Goal: Task Accomplishment & Management: Manage account settings

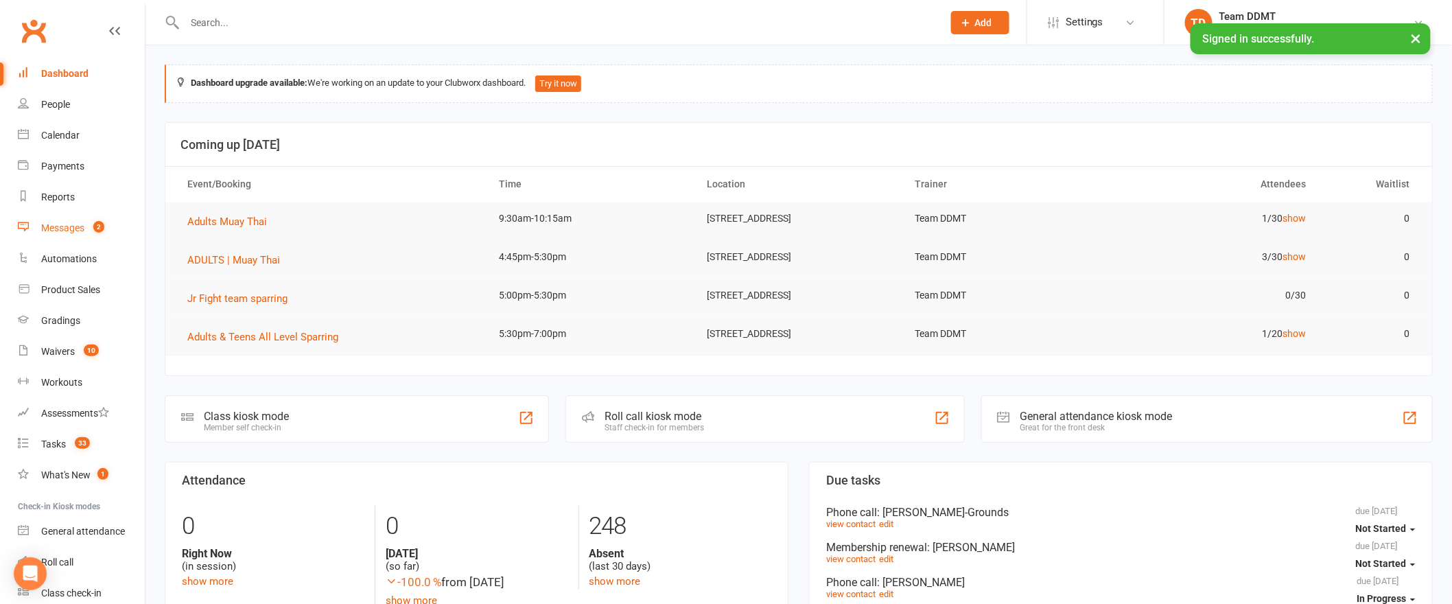
click at [79, 227] on div "Messages" at bounding box center [62, 227] width 43 height 11
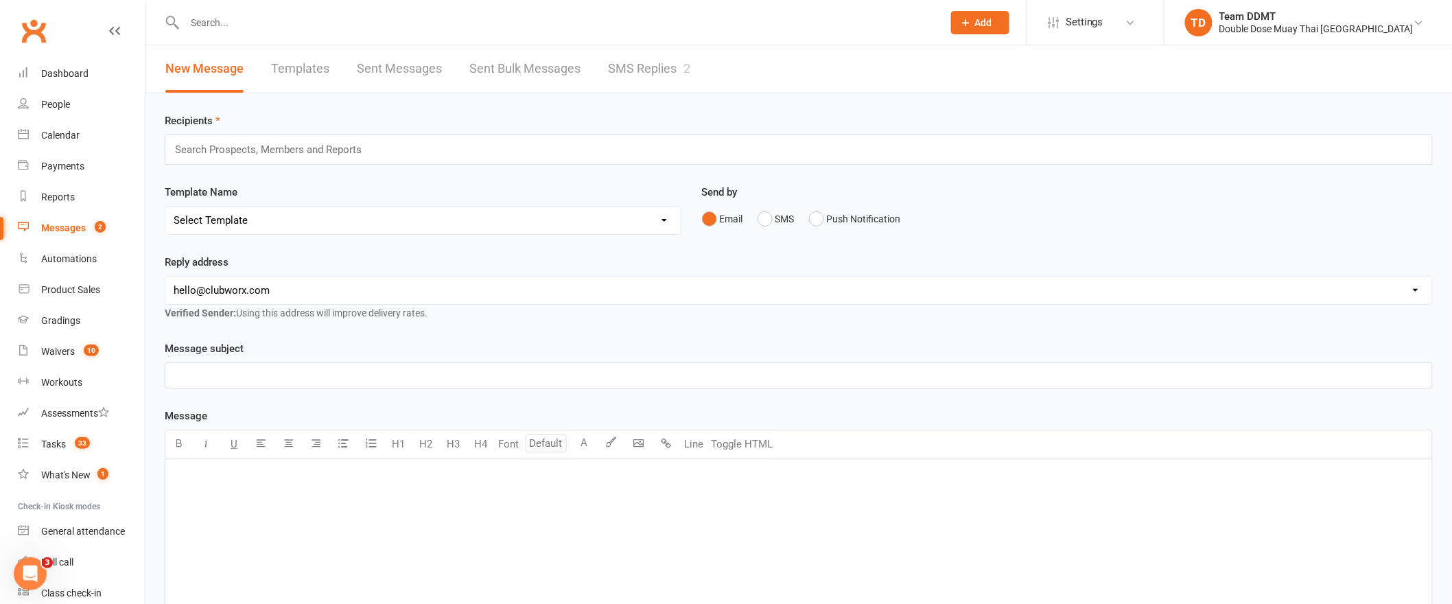
click at [629, 68] on link "SMS Replies 2" at bounding box center [649, 68] width 82 height 47
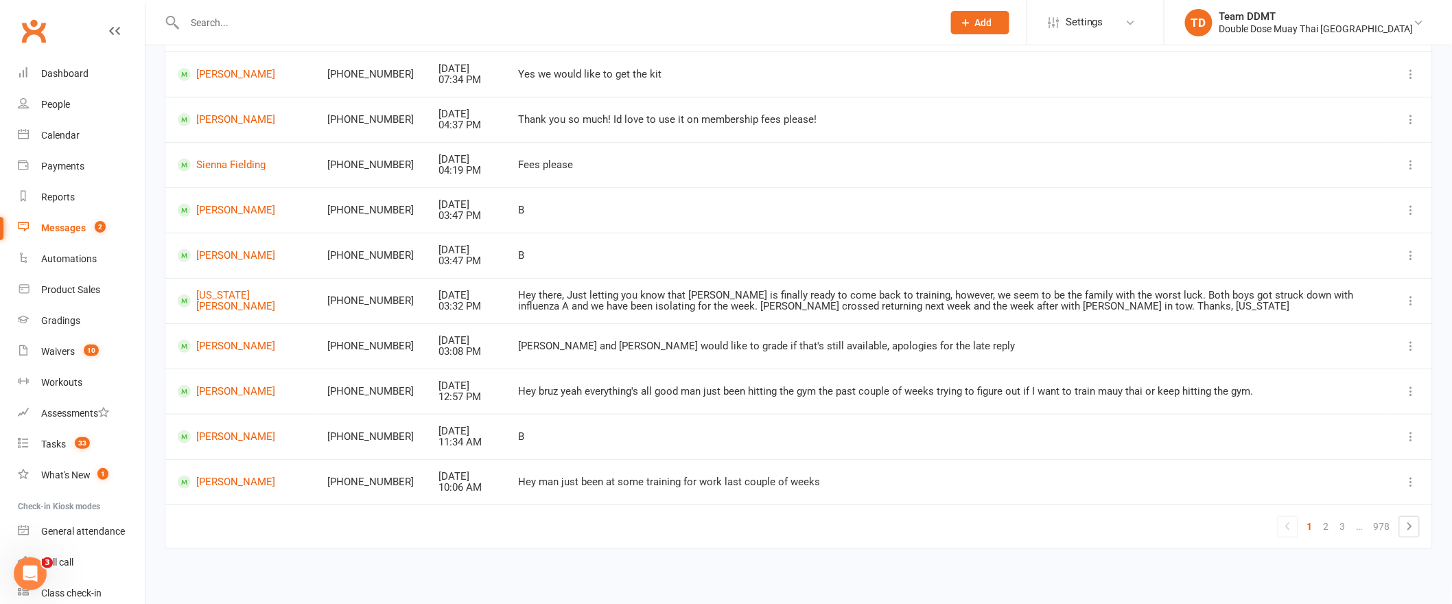
scroll to position [177, 0]
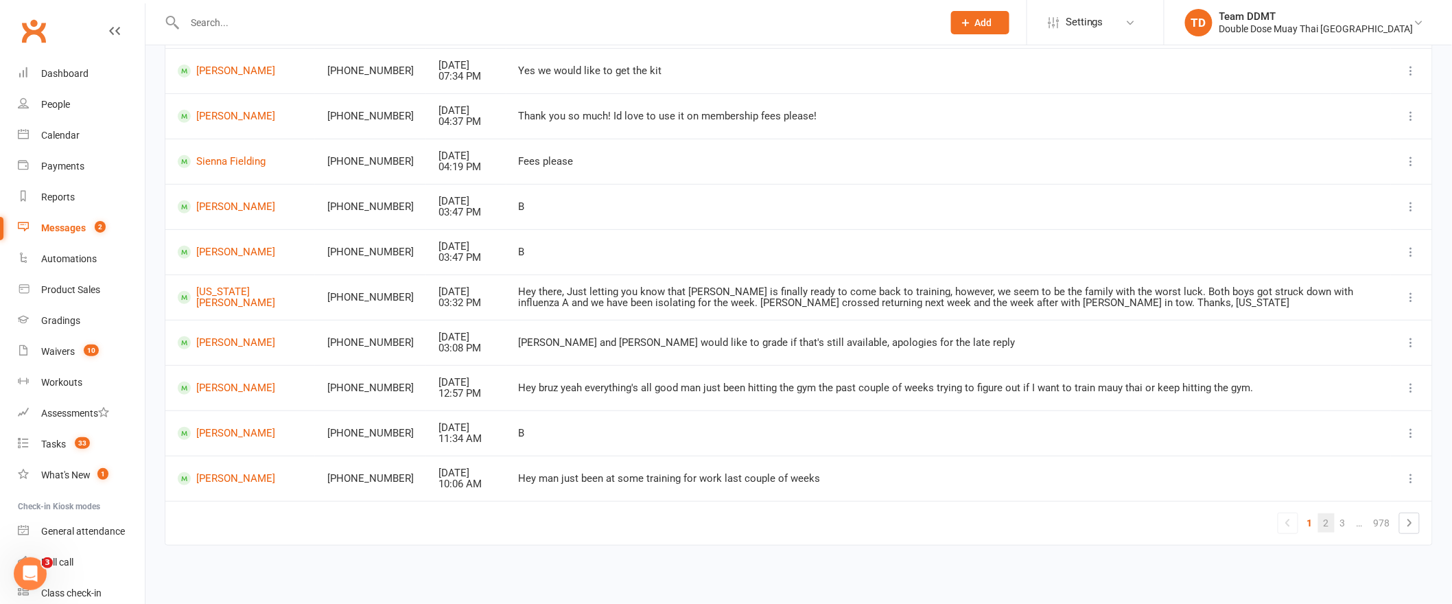
click at [1329, 522] on link "2" at bounding box center [1327, 522] width 16 height 19
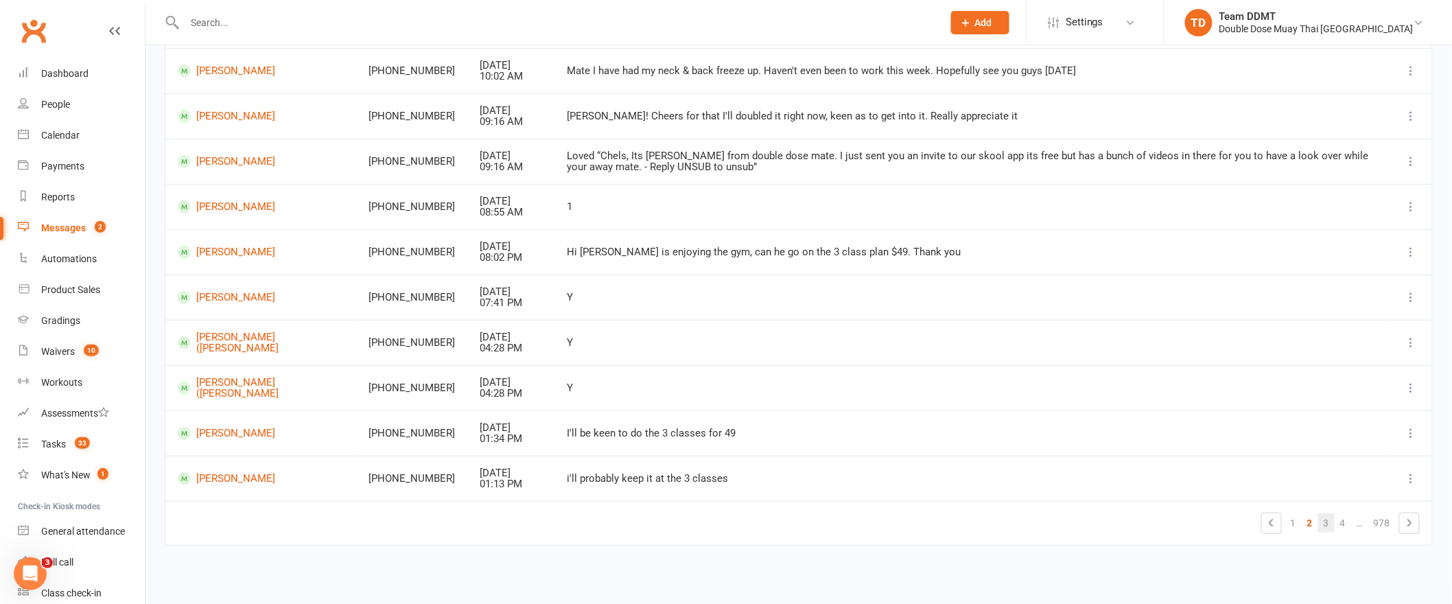
click at [1327, 520] on link "3" at bounding box center [1327, 522] width 16 height 19
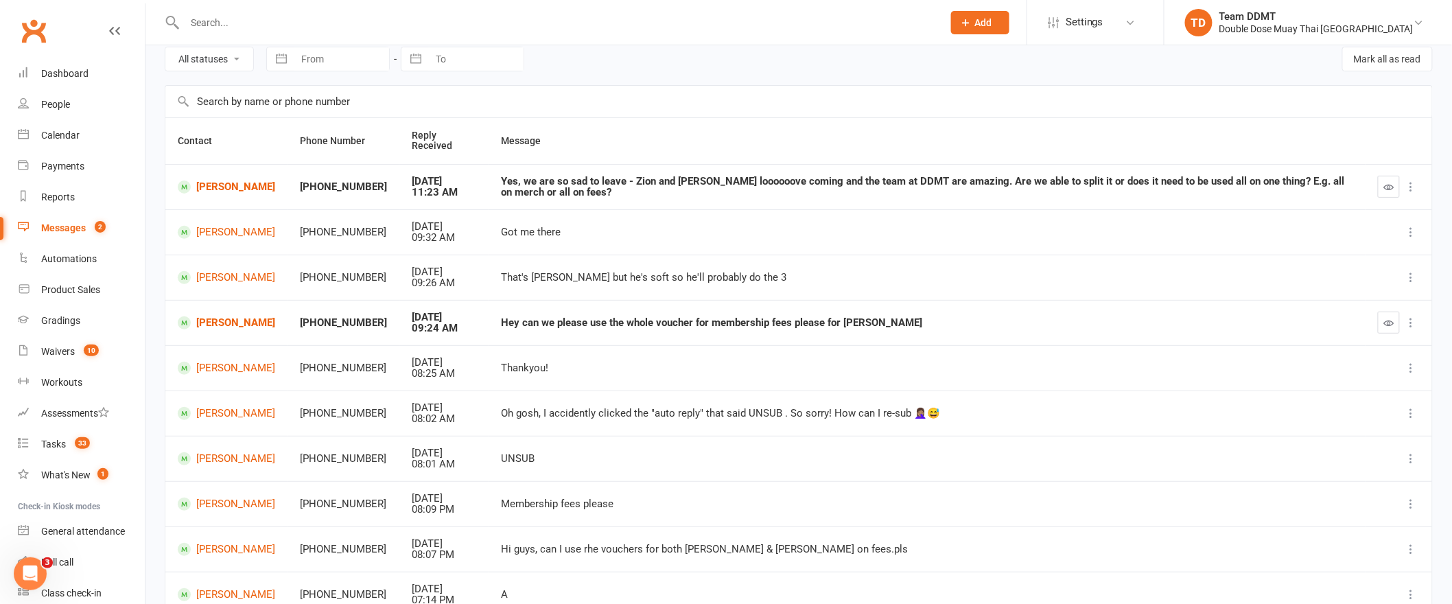
scroll to position [44, 0]
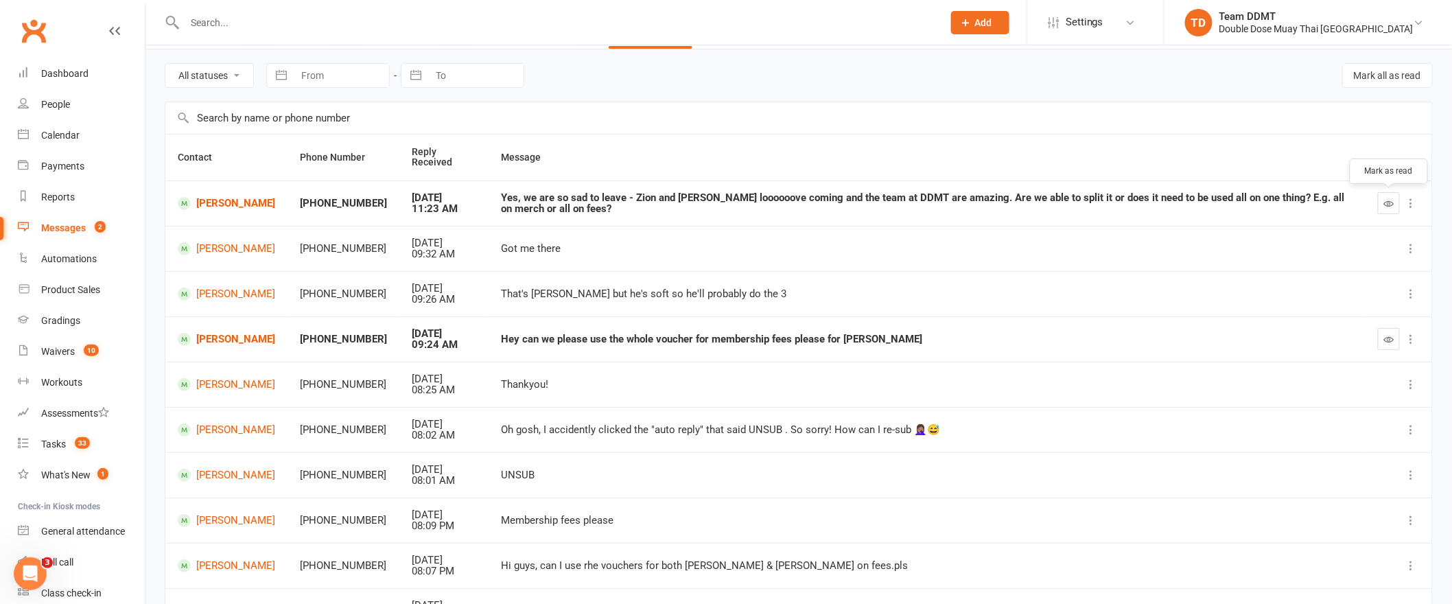
click at [1385, 200] on icon "button" at bounding box center [1390, 203] width 10 height 10
click at [1385, 338] on icon "button" at bounding box center [1390, 339] width 10 height 10
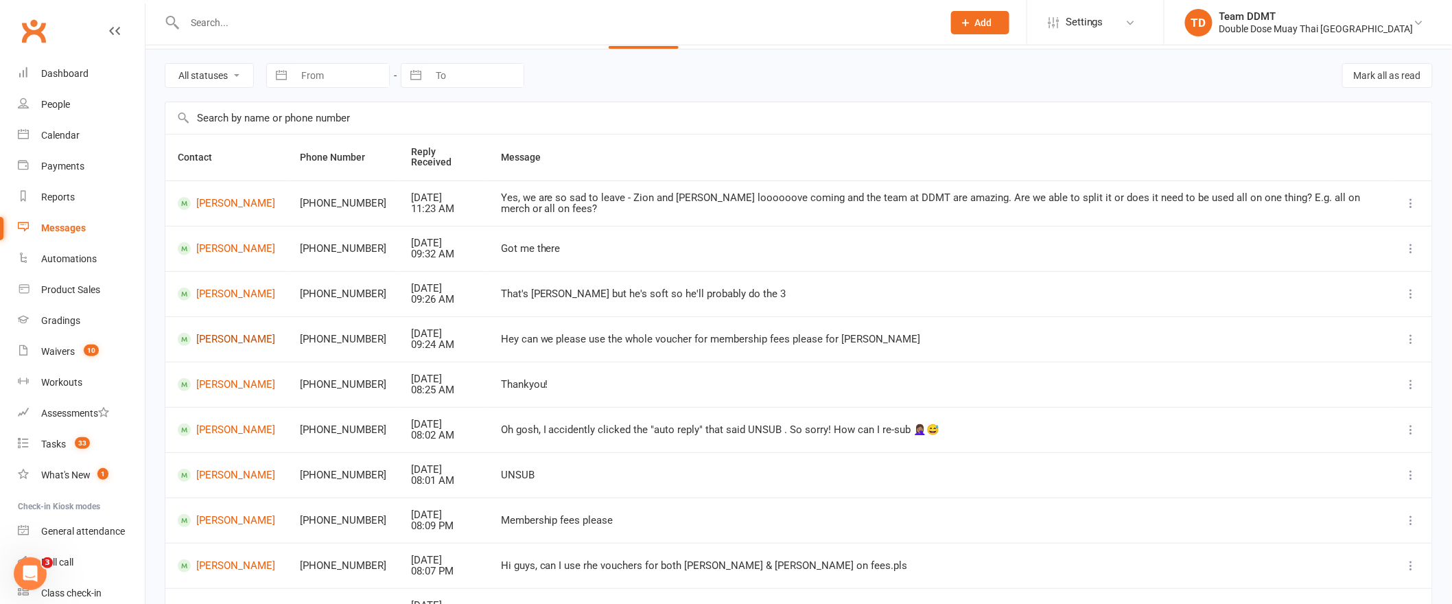
click at [242, 333] on link "[PERSON_NAME]" at bounding box center [226, 339] width 97 height 13
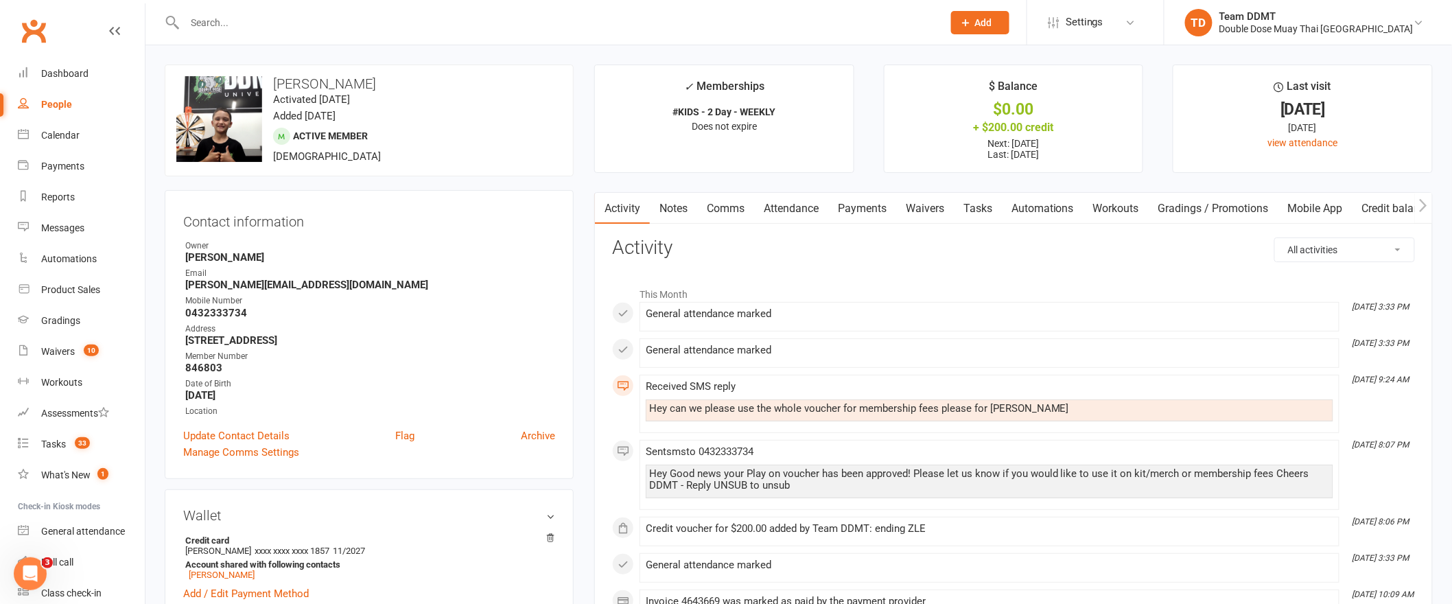
click at [870, 211] on link "Payments" at bounding box center [863, 209] width 68 height 32
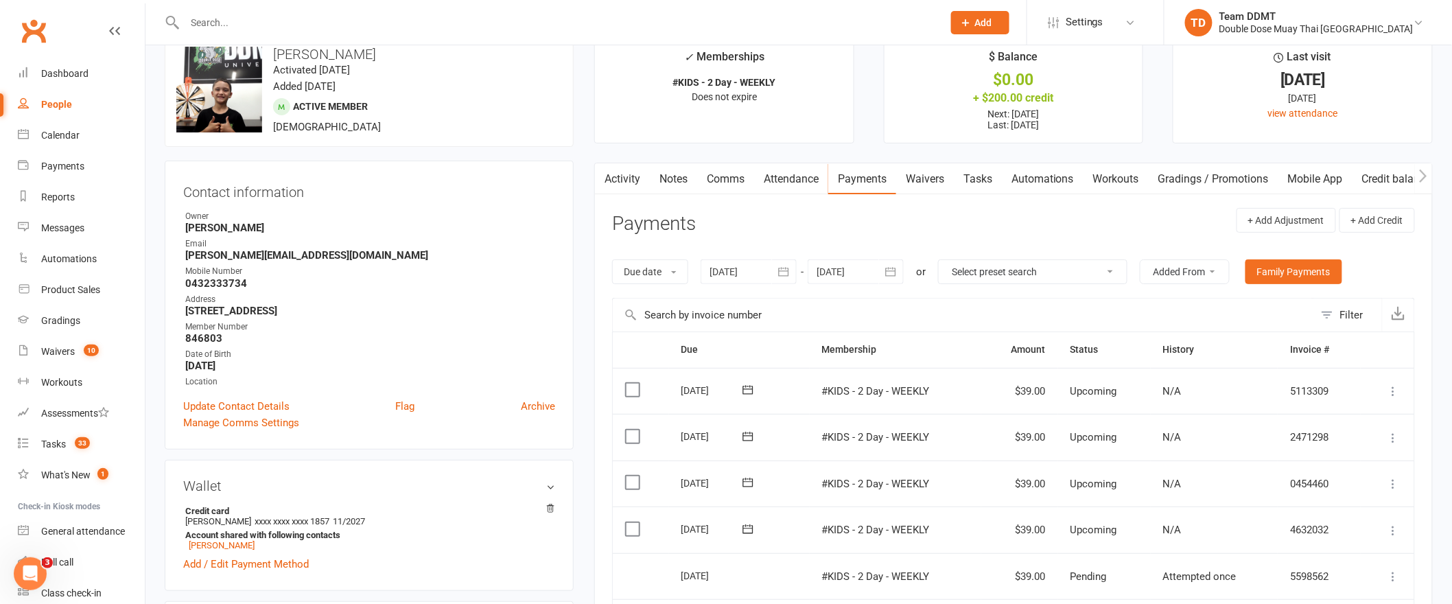
scroll to position [30, 0]
click at [1030, 86] on div "$0.00" at bounding box center [1014, 79] width 234 height 14
click at [1030, 101] on div "+ $200.00 credit" at bounding box center [1014, 97] width 234 height 14
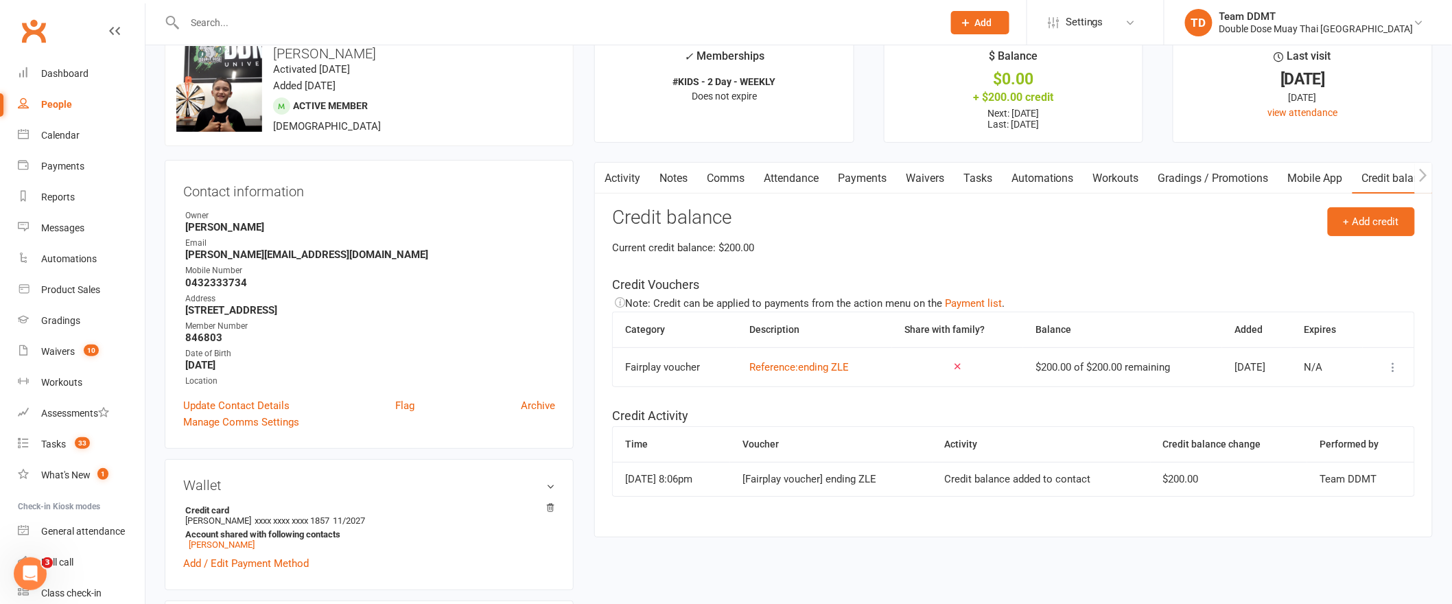
click at [1395, 366] on icon at bounding box center [1394, 367] width 14 height 14
click at [1279, 419] on link "Apply credit" at bounding box center [1322, 421] width 136 height 27
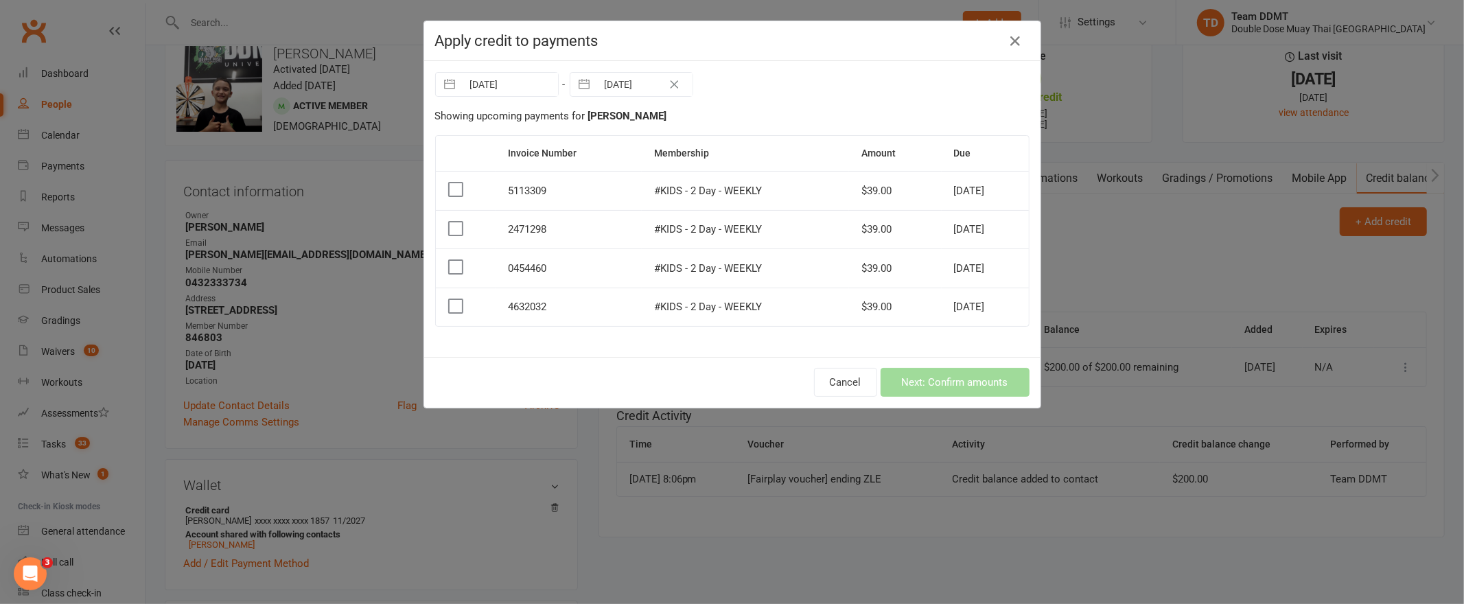
select select "8"
select select "2025"
select select "9"
select select "2025"
select select "10"
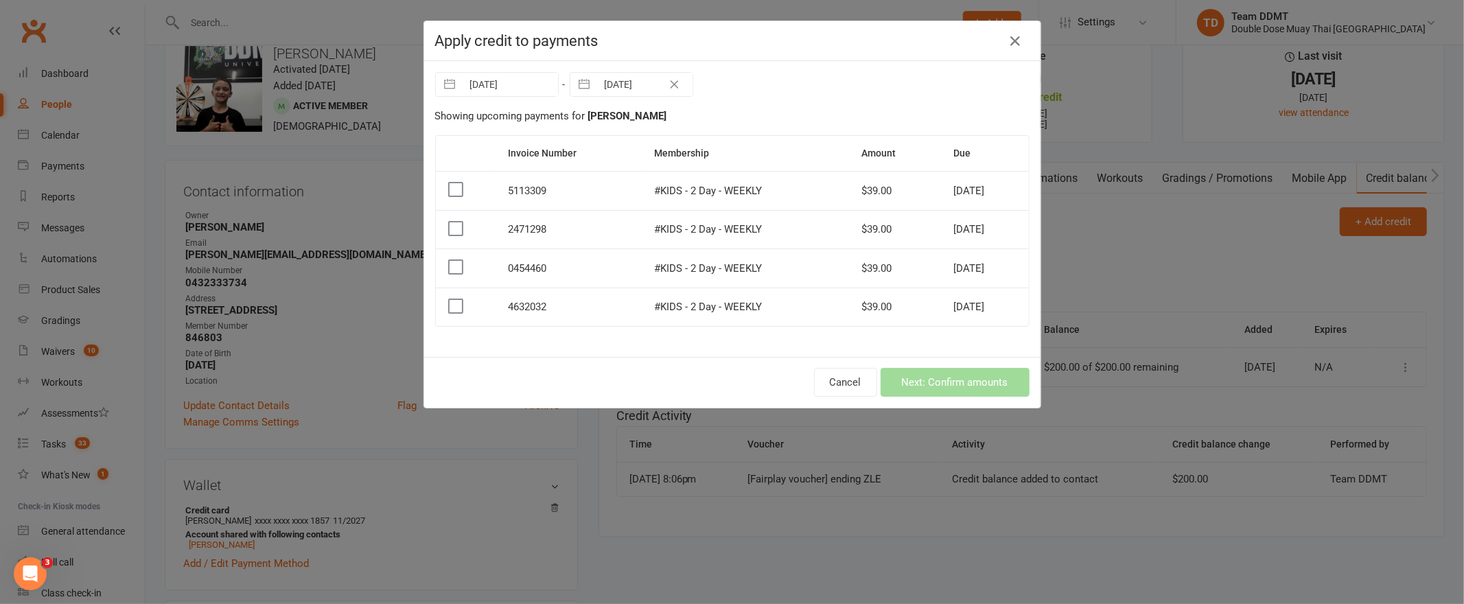
select select "2025"
click at [618, 84] on input "[DATE]" at bounding box center [644, 84] width 95 height 23
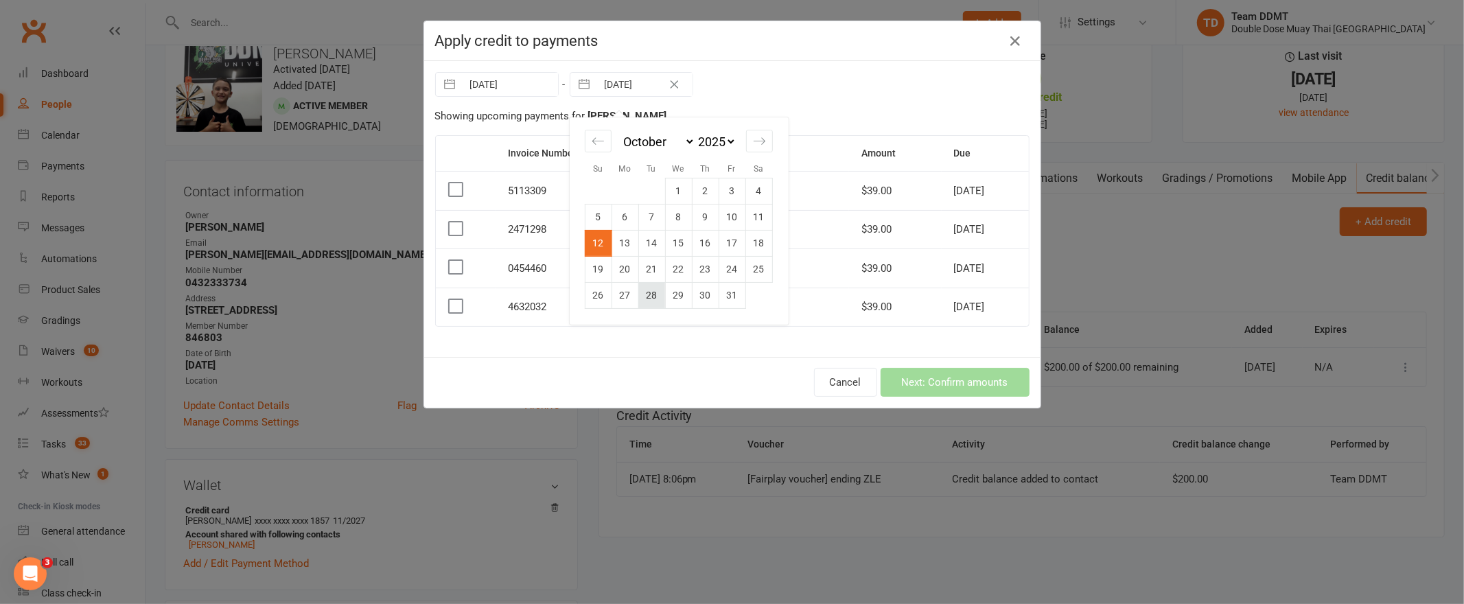
click at [649, 299] on td "28" at bounding box center [651, 295] width 27 height 26
type input "[DATE]"
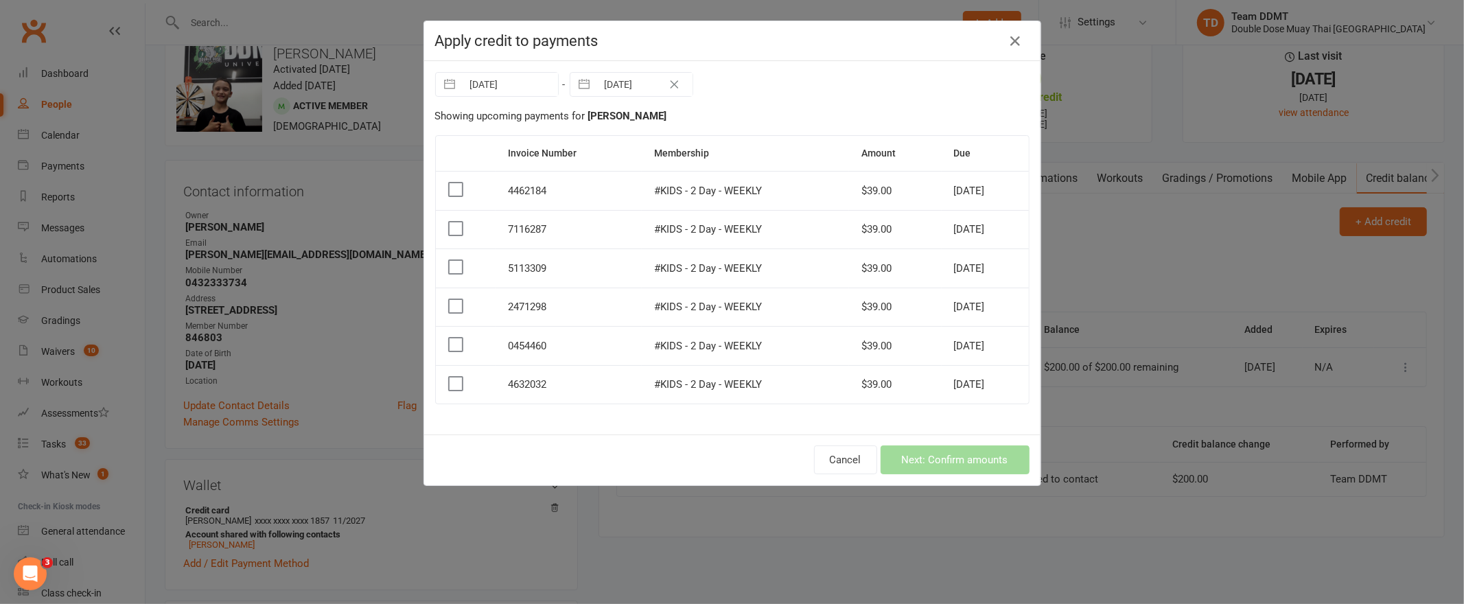
click at [448, 383] on label at bounding box center [455, 384] width 14 height 14
click at [448, 377] on input "checkbox" at bounding box center [455, 377] width 14 height 0
click at [448, 339] on label at bounding box center [455, 345] width 14 height 14
click at [448, 338] on input "checkbox" at bounding box center [455, 338] width 14 height 0
click at [453, 299] on label at bounding box center [455, 306] width 14 height 14
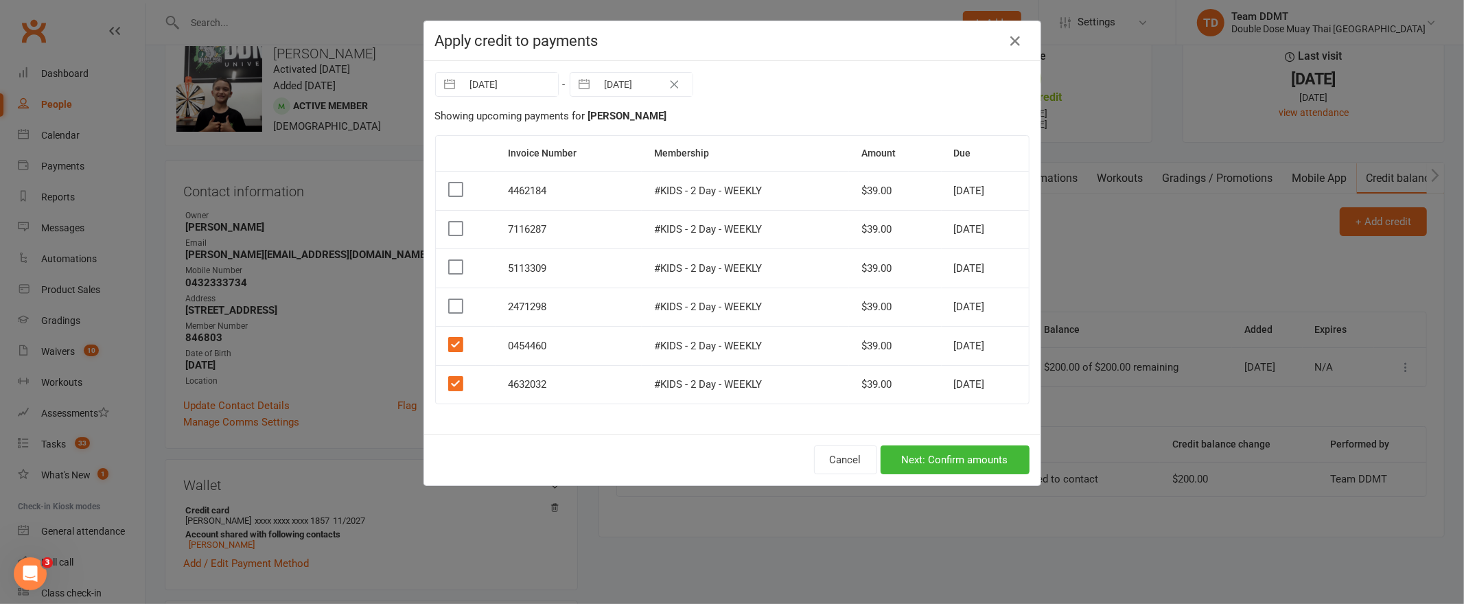
click at [453, 299] on input "checkbox" at bounding box center [455, 299] width 14 height 0
click at [452, 264] on label at bounding box center [455, 267] width 14 height 14
click at [452, 260] on input "checkbox" at bounding box center [455, 260] width 14 height 0
click at [448, 232] on label at bounding box center [455, 229] width 14 height 14
click at [448, 222] on input "checkbox" at bounding box center [455, 222] width 14 height 0
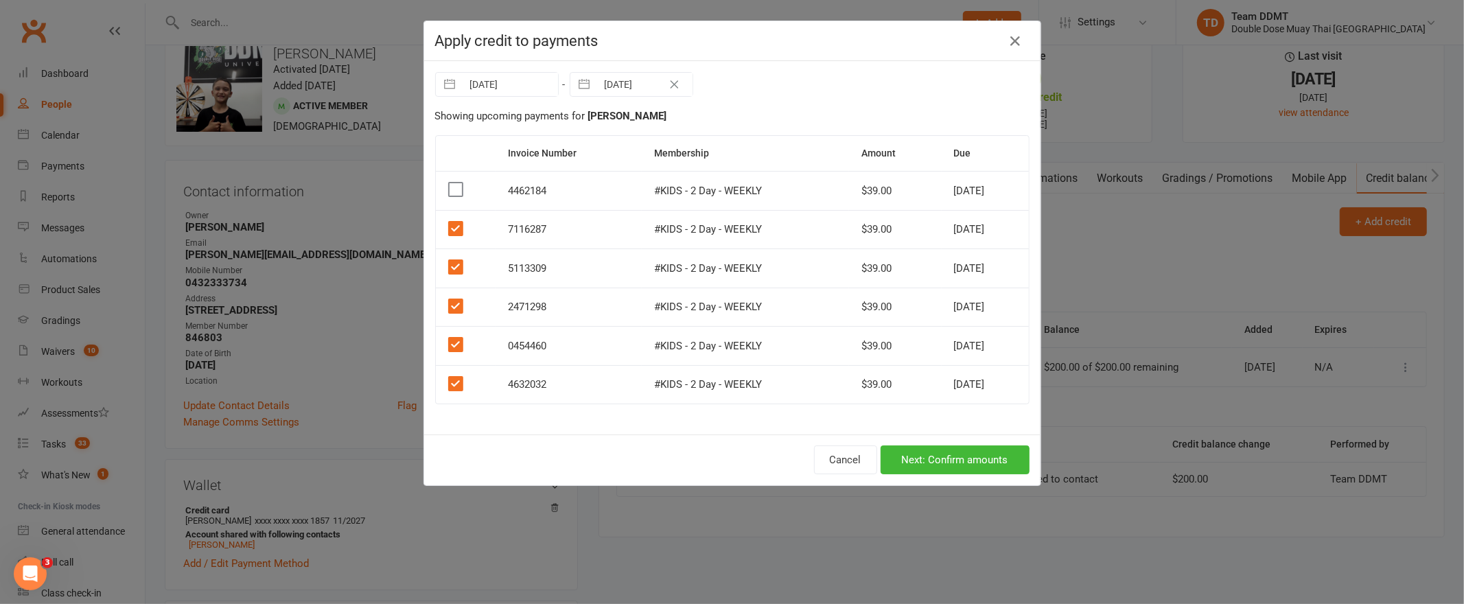
click at [452, 190] on label at bounding box center [455, 190] width 14 height 14
click at [452, 183] on input "checkbox" at bounding box center [455, 183] width 14 height 0
click at [938, 461] on button "Next: Confirm amounts" at bounding box center [955, 459] width 149 height 29
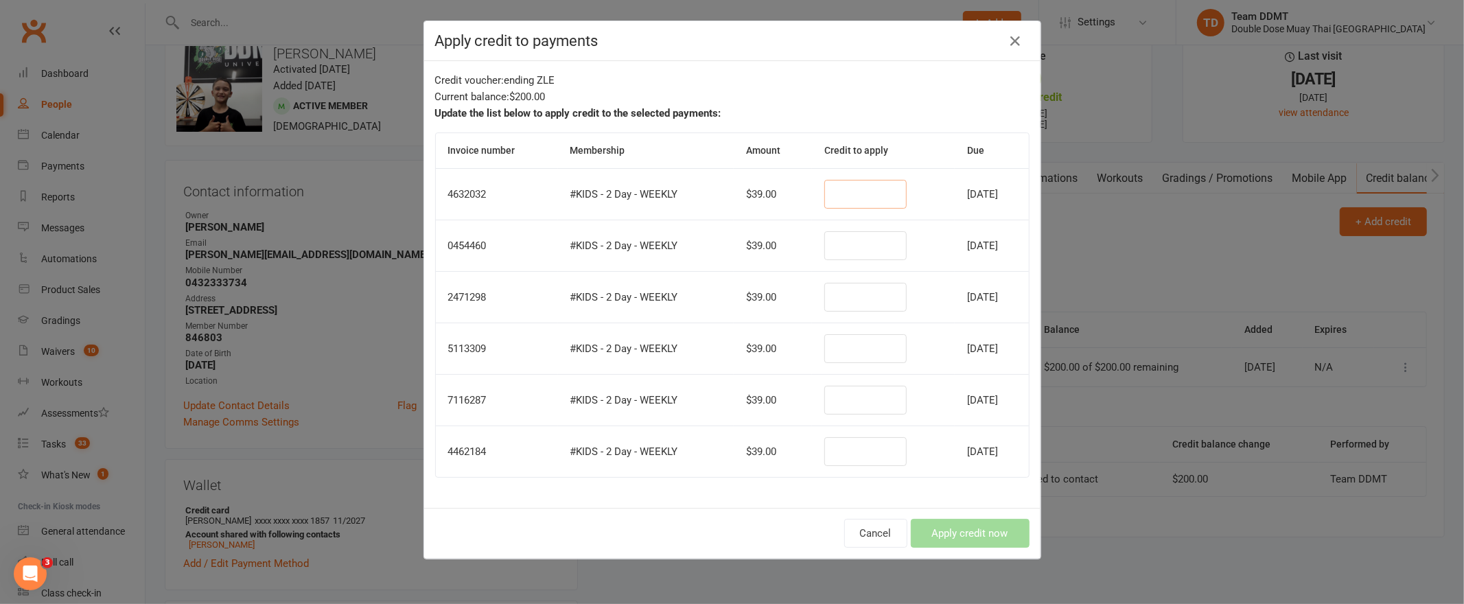
click at [824, 195] on input "number" at bounding box center [865, 194] width 82 height 29
type input "39"
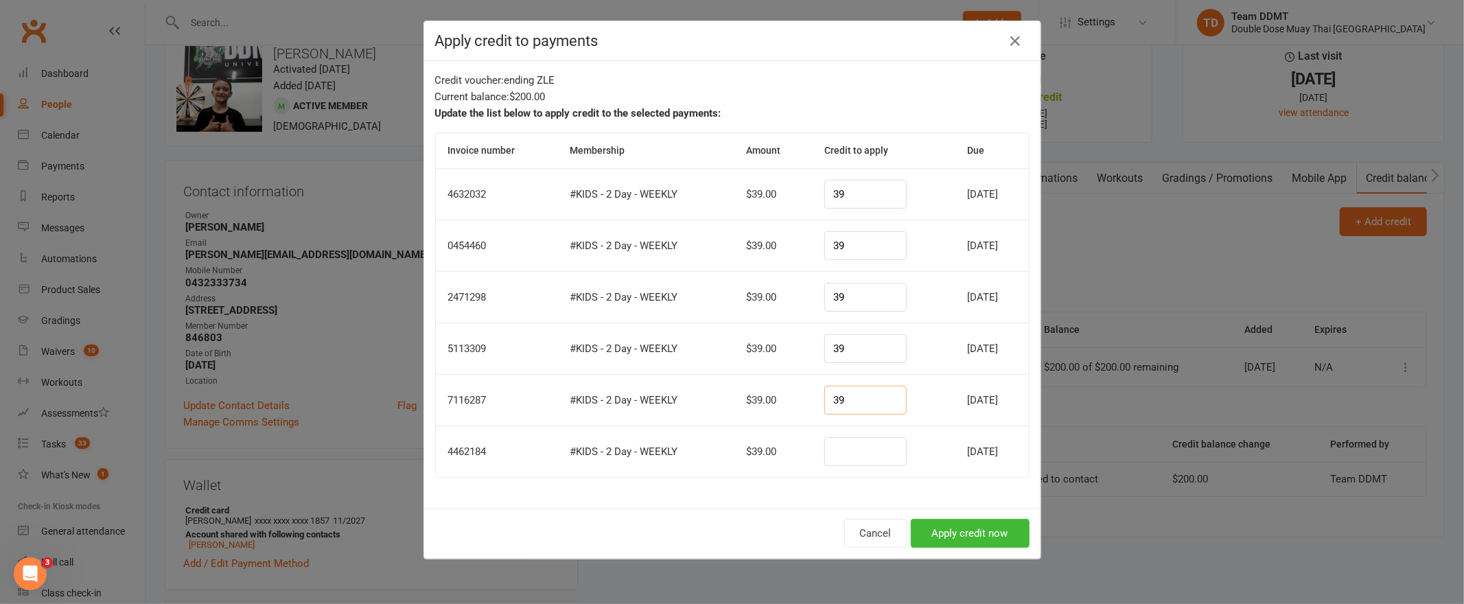
type input "39"
click at [854, 465] on input "number" at bounding box center [865, 451] width 82 height 29
type input "5"
click at [965, 534] on button "Apply credit now" at bounding box center [970, 533] width 119 height 29
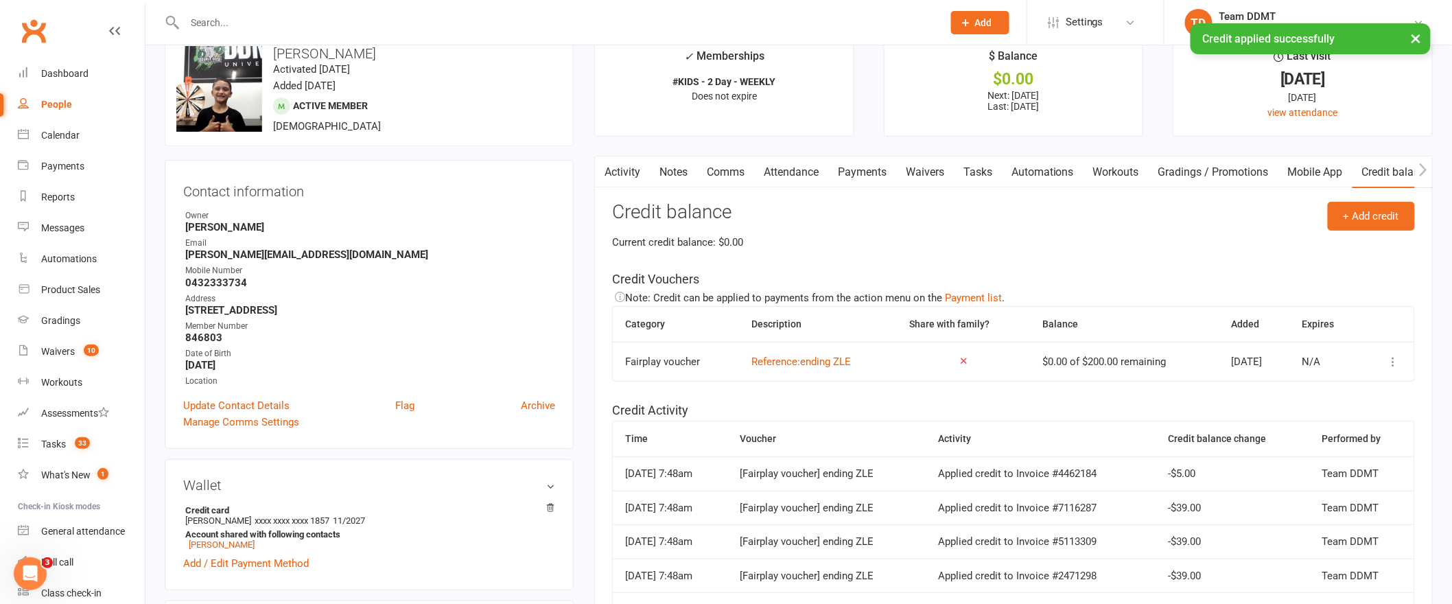
click at [695, 169] on link "Notes" at bounding box center [673, 173] width 47 height 32
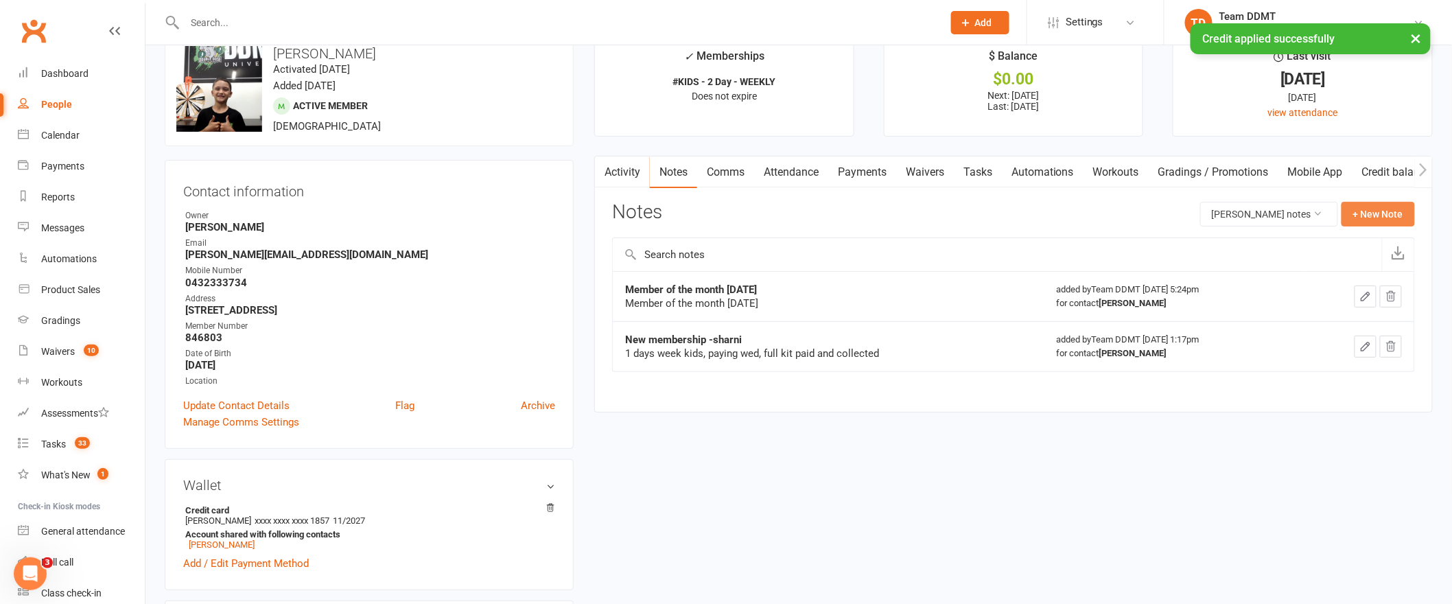
click at [1383, 211] on button "+ New Note" at bounding box center [1378, 214] width 73 height 25
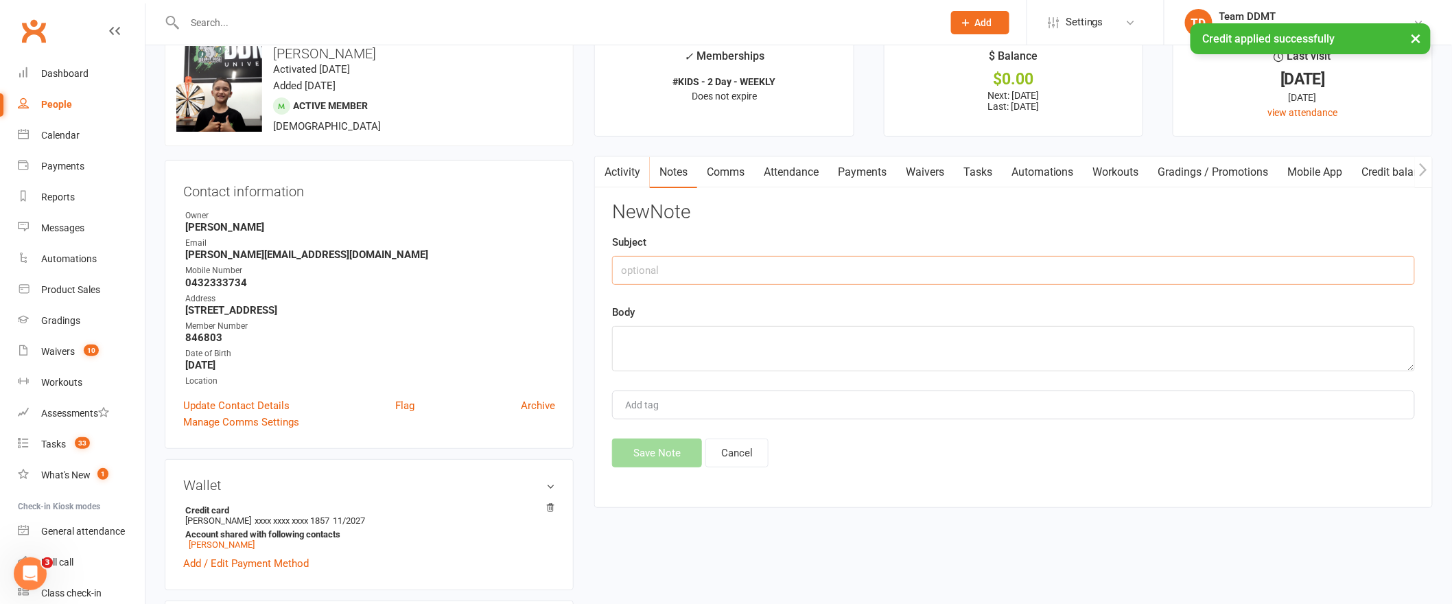
click at [1198, 266] on input "text" at bounding box center [1013, 270] width 803 height 29
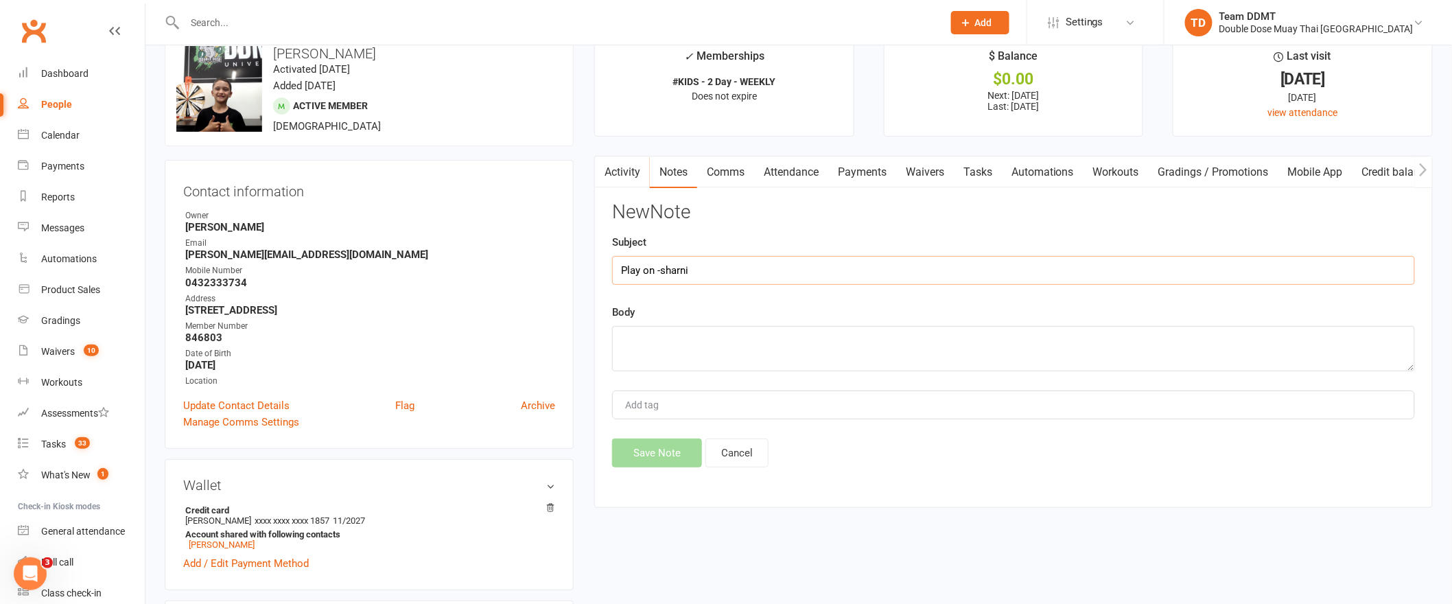
type input "Play on -sharni"
type textarea "Membership fees"
click at [635, 460] on button "Save Note" at bounding box center [657, 453] width 90 height 29
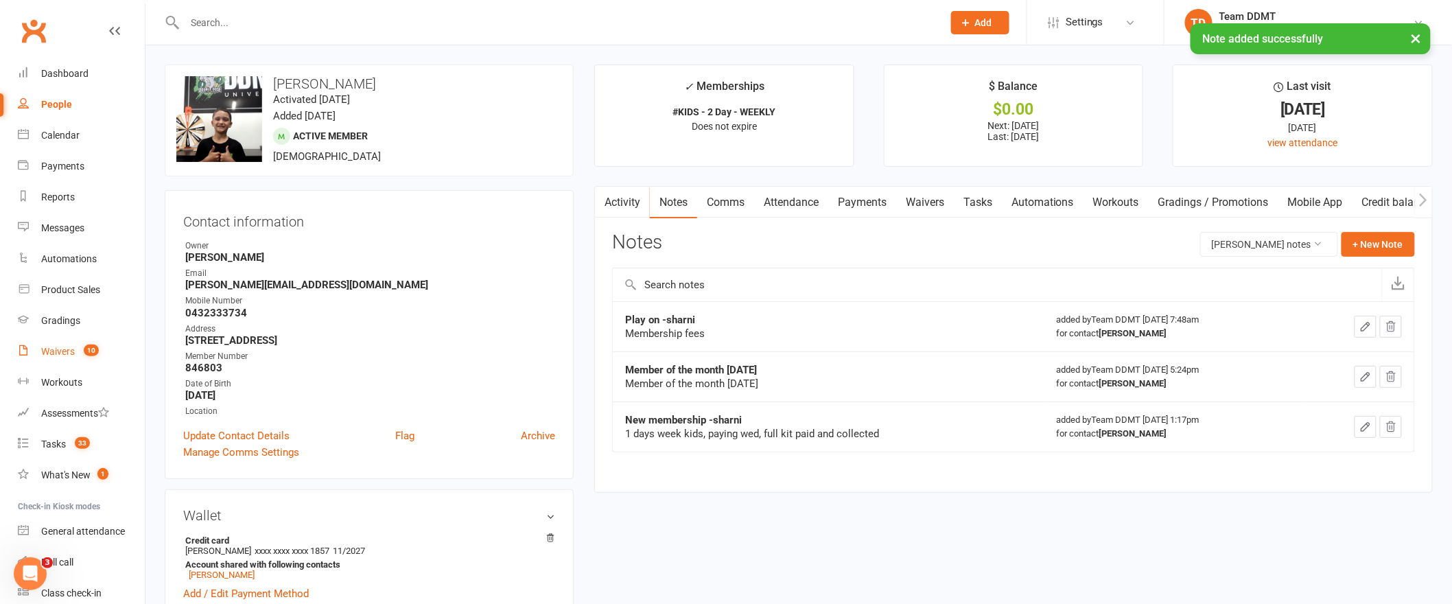
click at [62, 350] on div "Waivers" at bounding box center [58, 351] width 34 height 11
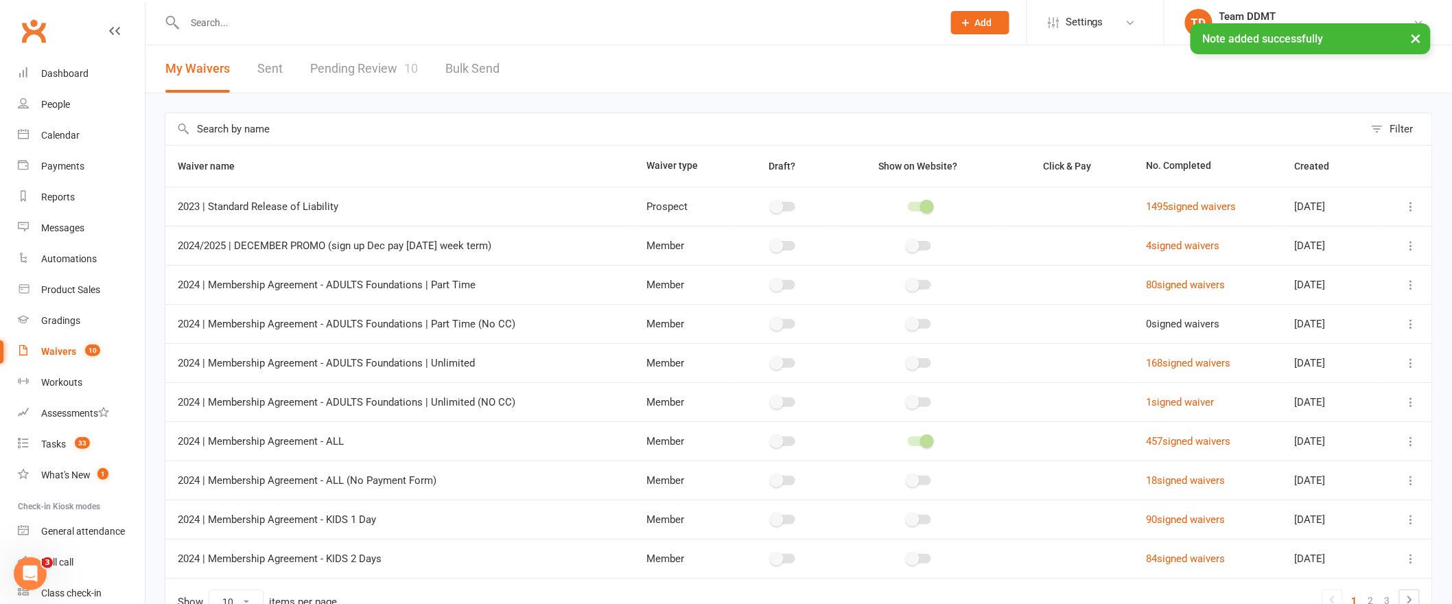
click at [341, 74] on link "Pending Review 10" at bounding box center [364, 68] width 108 height 47
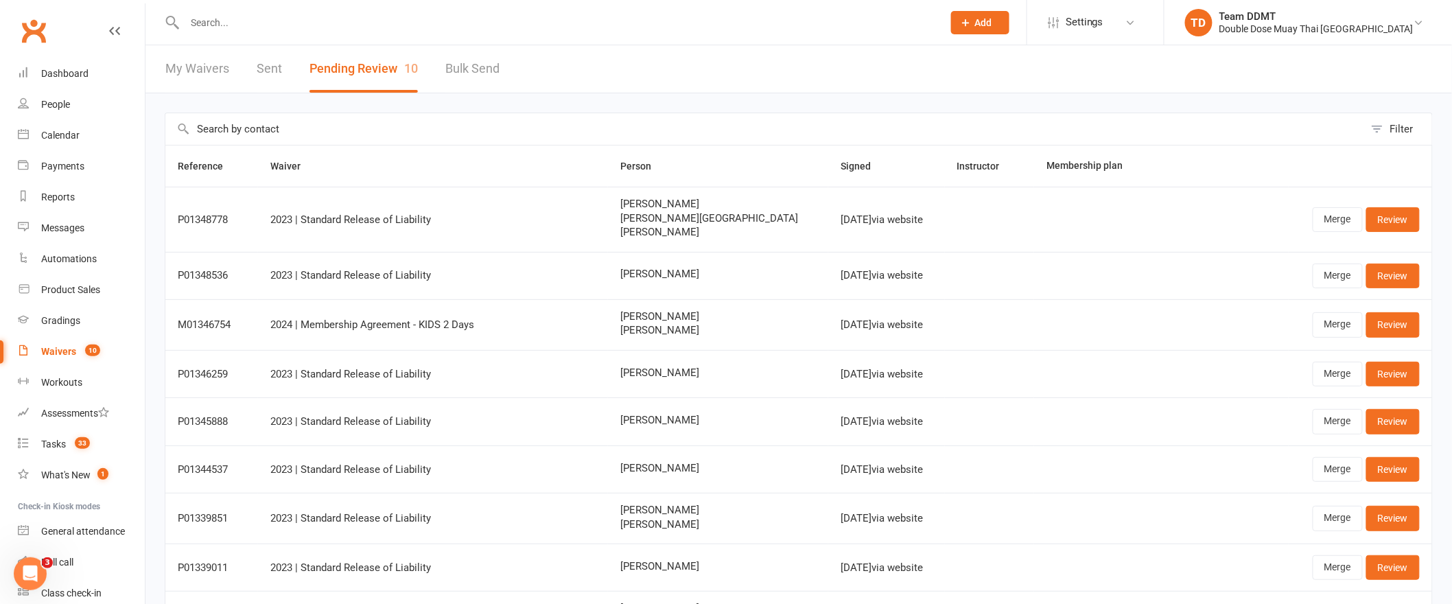
click at [362, 19] on input "text" at bounding box center [557, 22] width 753 height 19
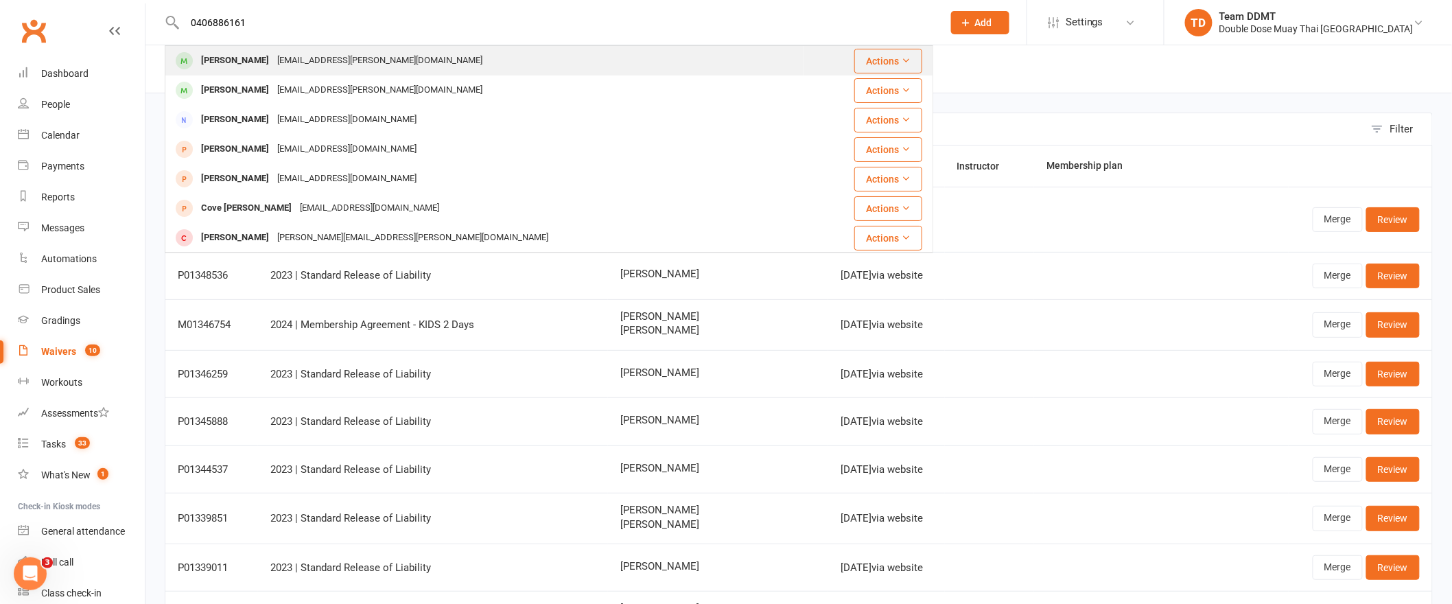
type input "0406886161"
click at [323, 66] on div "[EMAIL_ADDRESS][PERSON_NAME][DOMAIN_NAME]" at bounding box center [379, 61] width 213 height 20
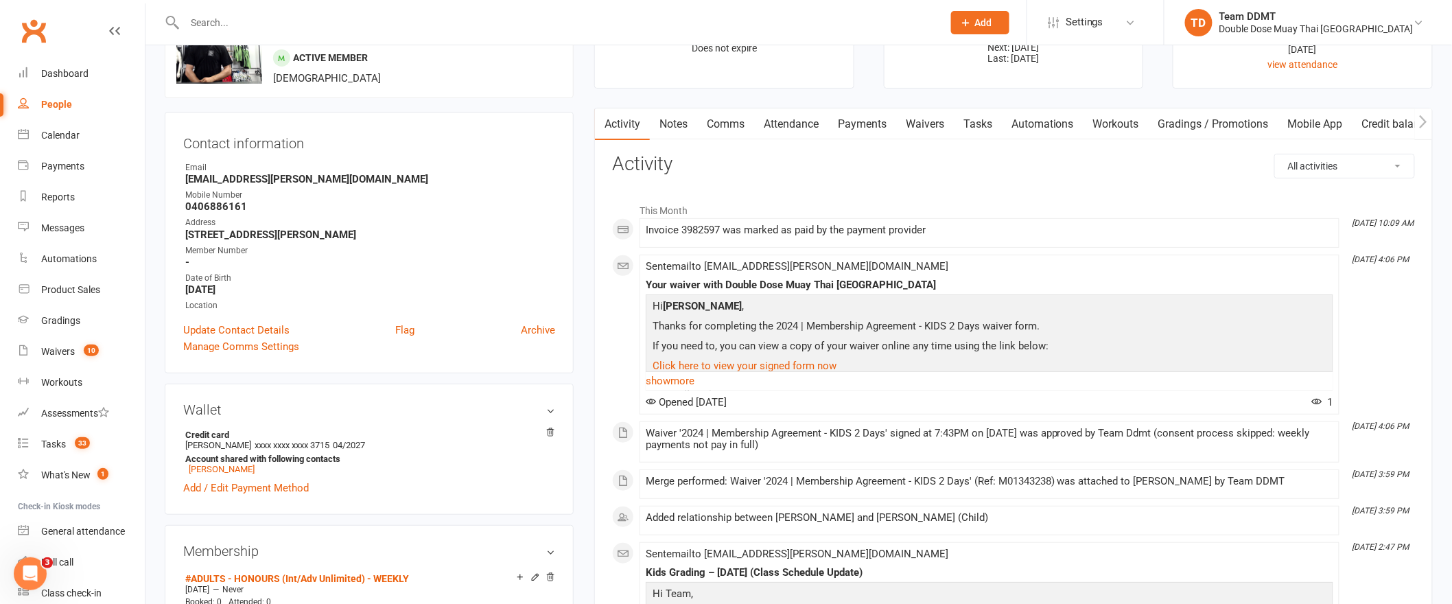
scroll to position [93, 0]
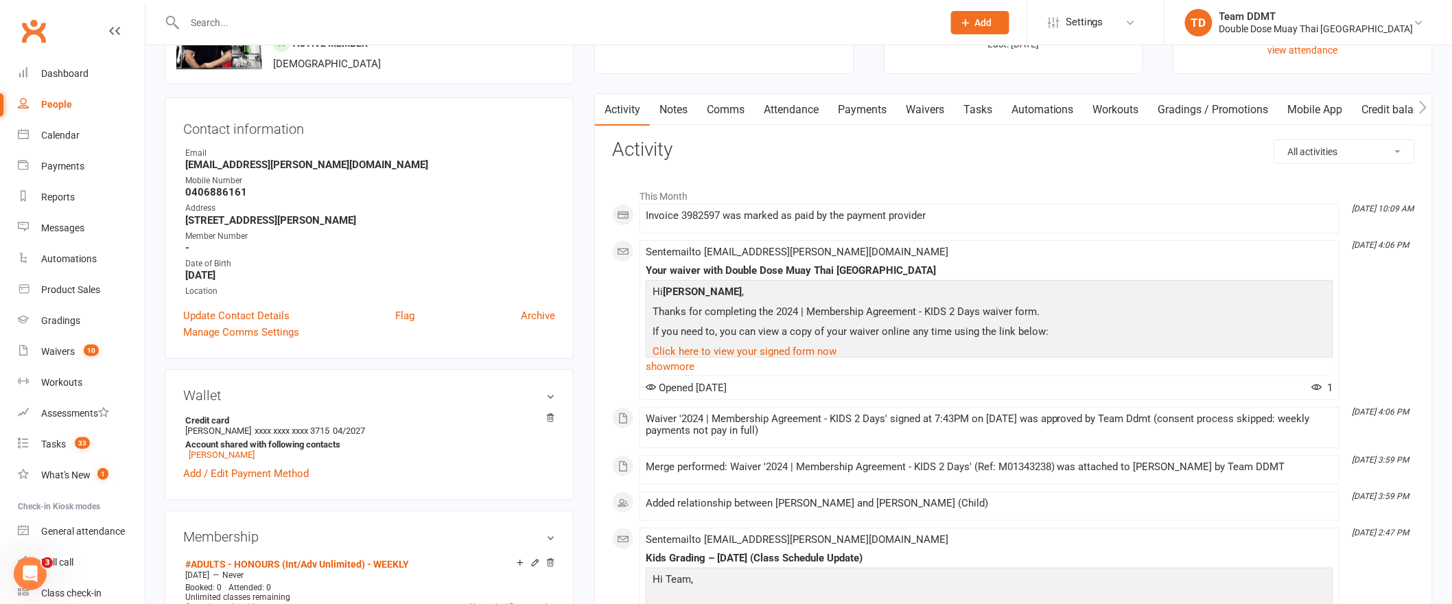
click at [859, 115] on link "Payments" at bounding box center [863, 110] width 68 height 32
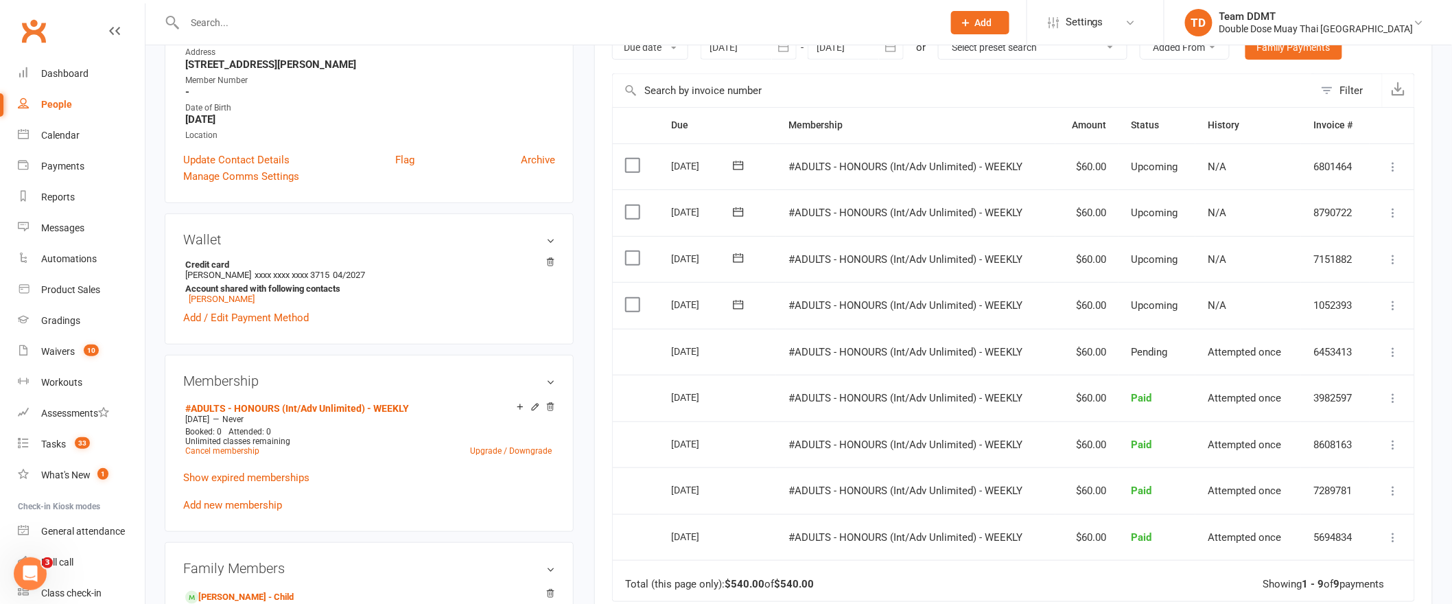
scroll to position [306, 0]
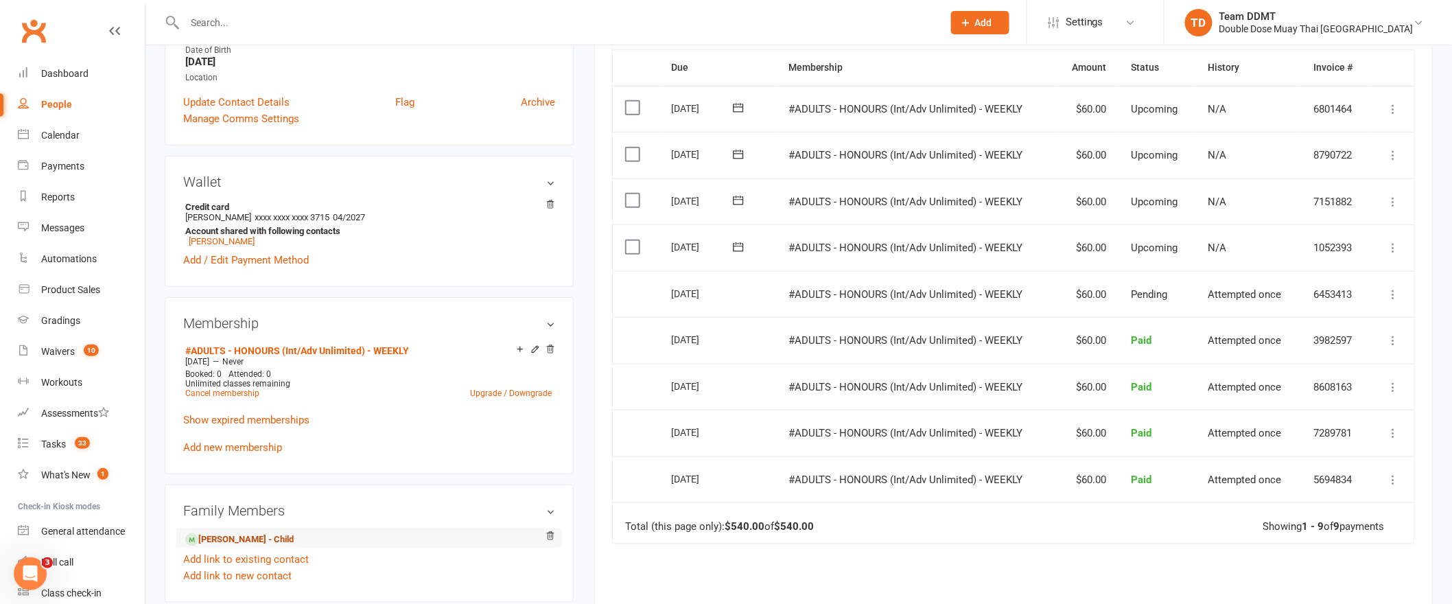
click at [246, 537] on link "[PERSON_NAME] - Child" at bounding box center [239, 540] width 108 height 14
click at [0, 0] on div "Loading" at bounding box center [0, 0] width 0 height 0
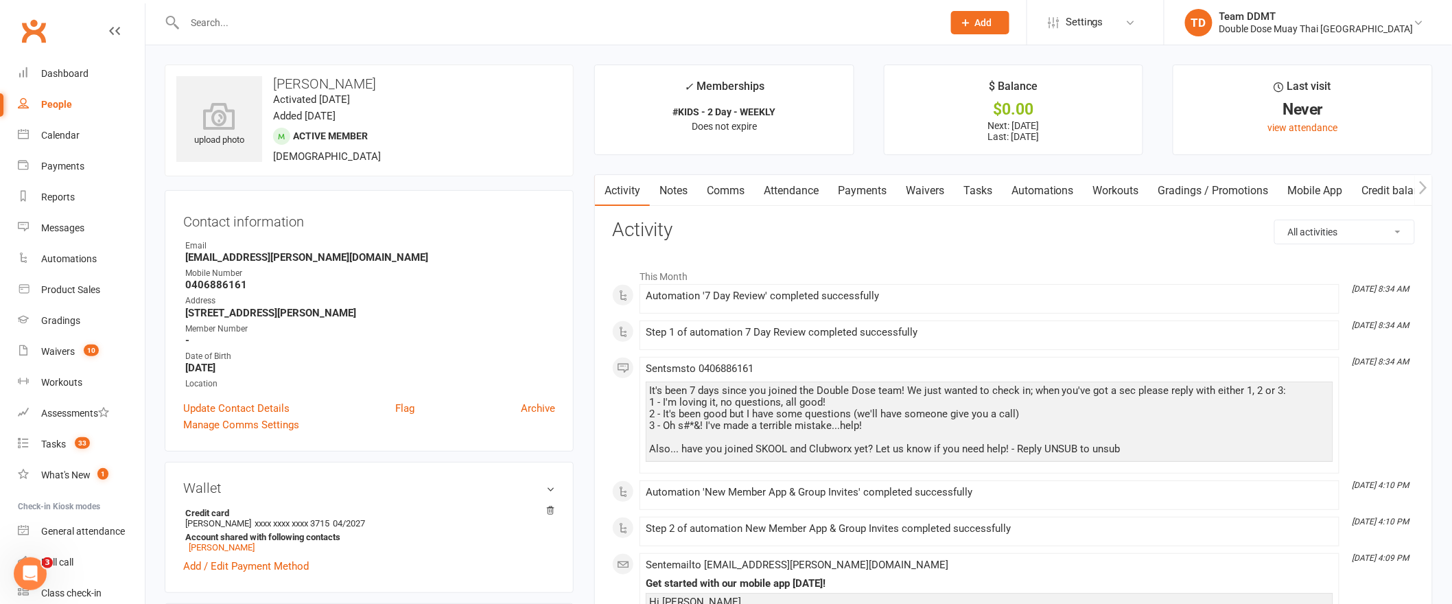
click at [869, 189] on link "Payments" at bounding box center [863, 191] width 68 height 32
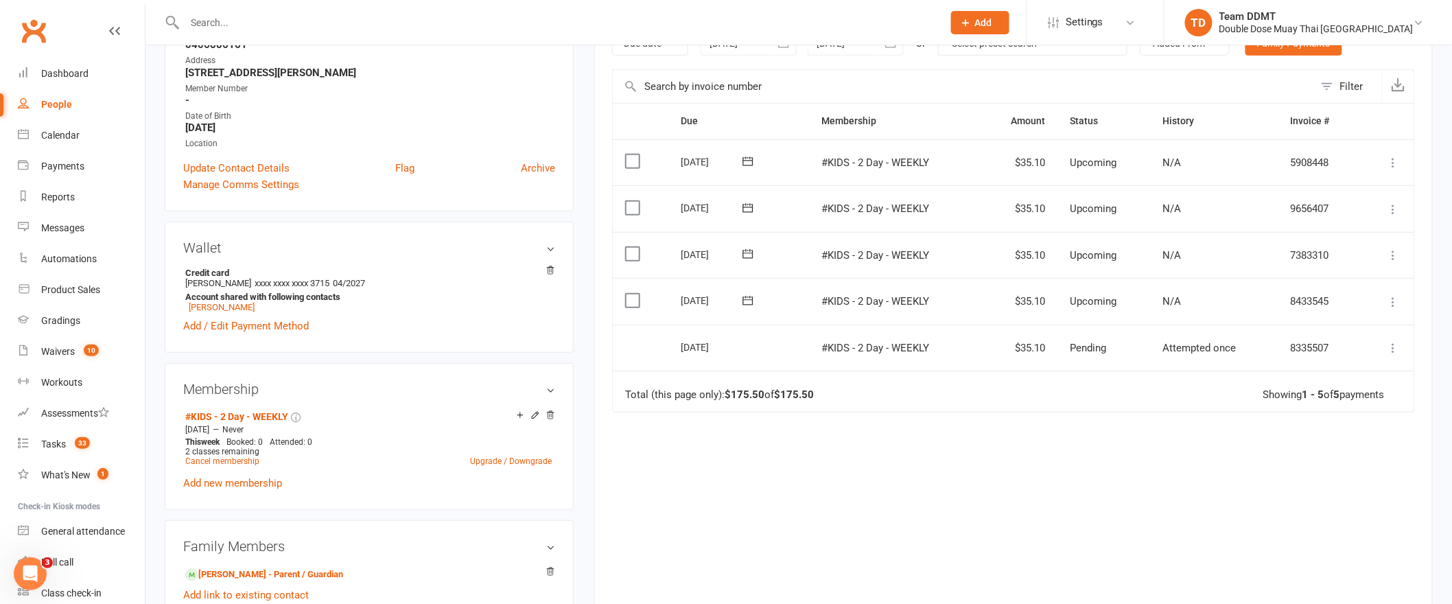
scroll to position [303, 0]
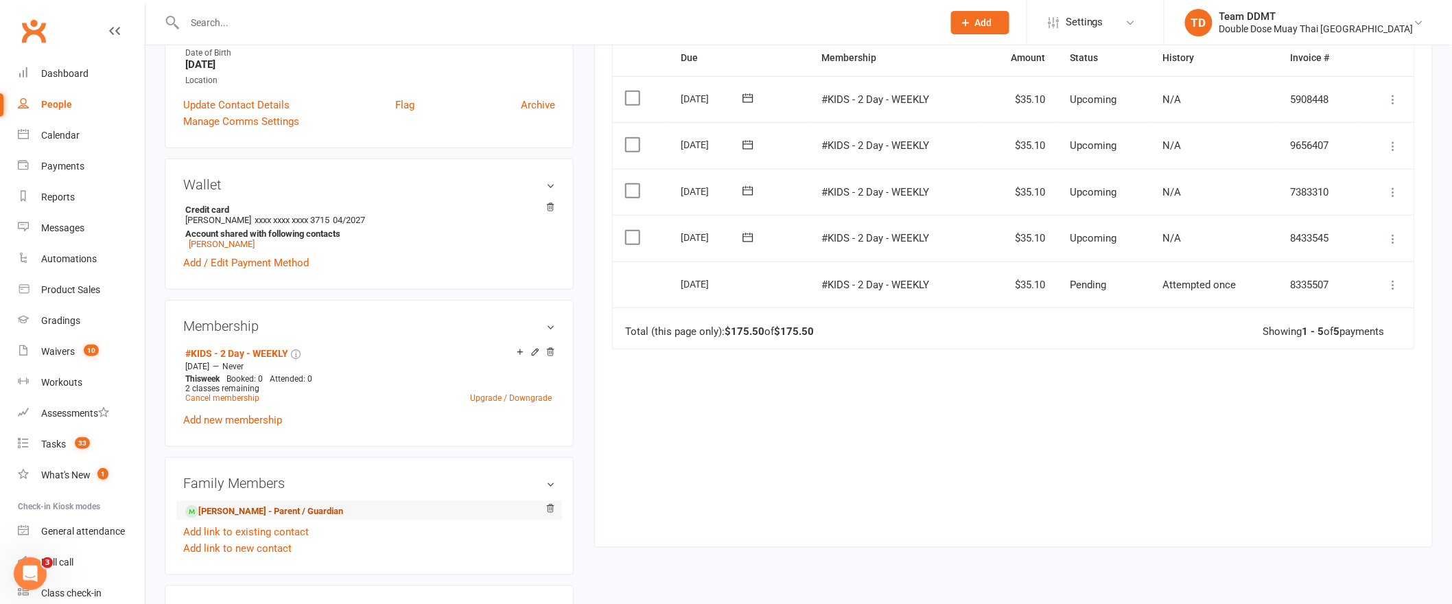
click at [260, 517] on link "[PERSON_NAME] - Parent / Guardian" at bounding box center [264, 512] width 158 height 14
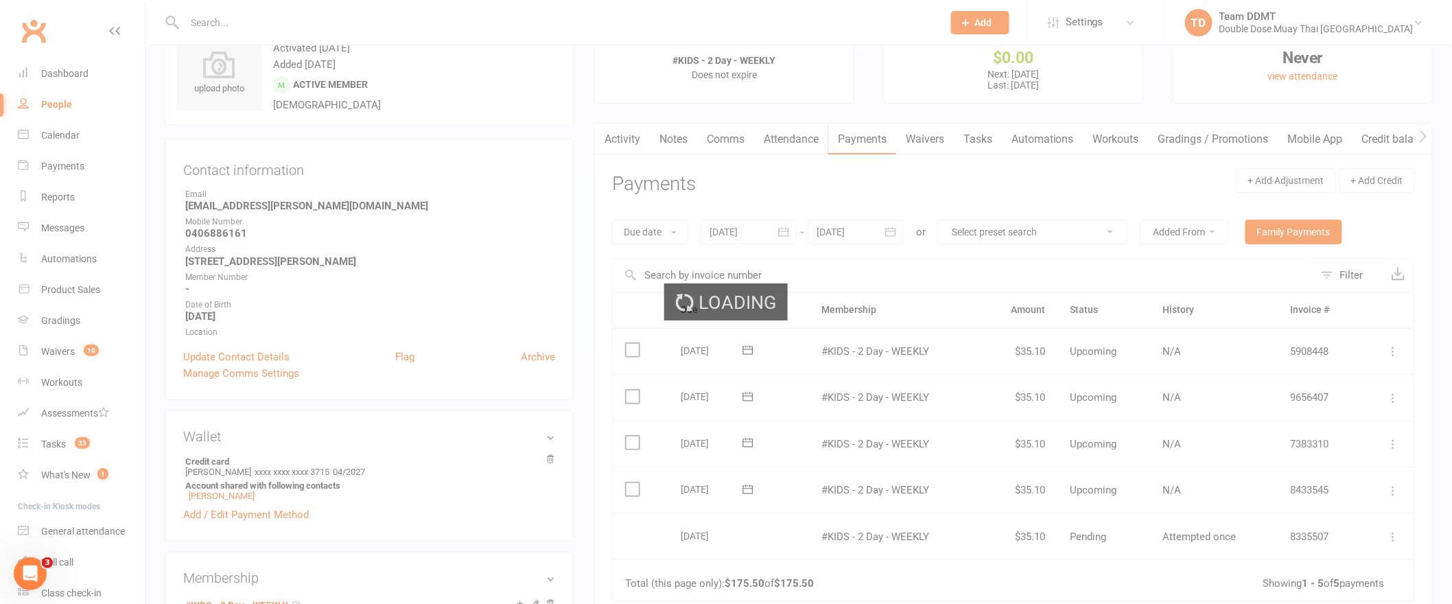
scroll to position [0, 0]
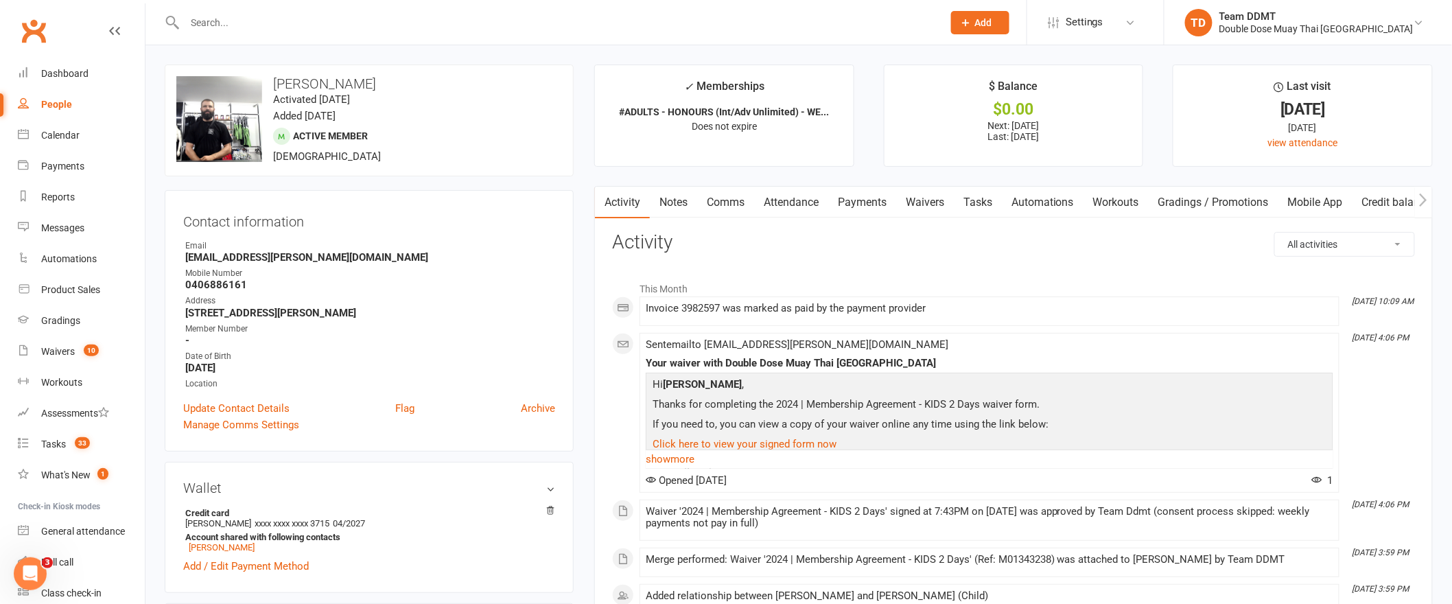
click at [691, 205] on link "Notes" at bounding box center [673, 203] width 47 height 32
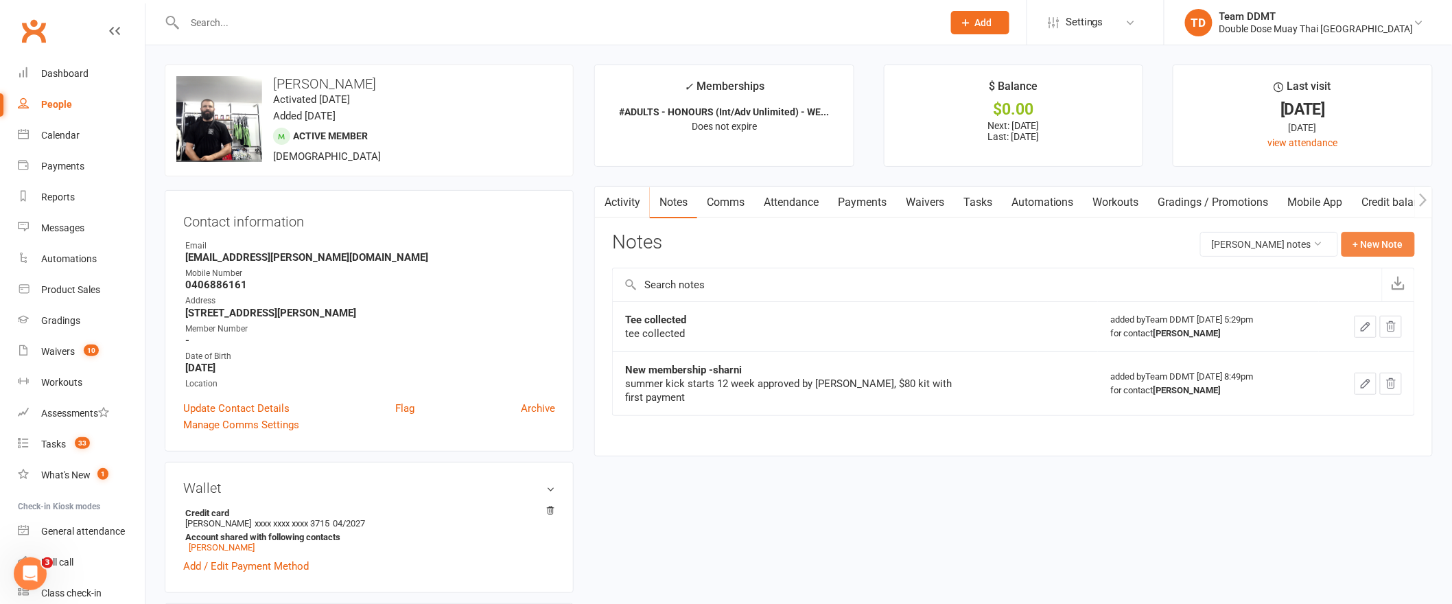
click at [1372, 251] on button "+ New Note" at bounding box center [1378, 244] width 73 height 25
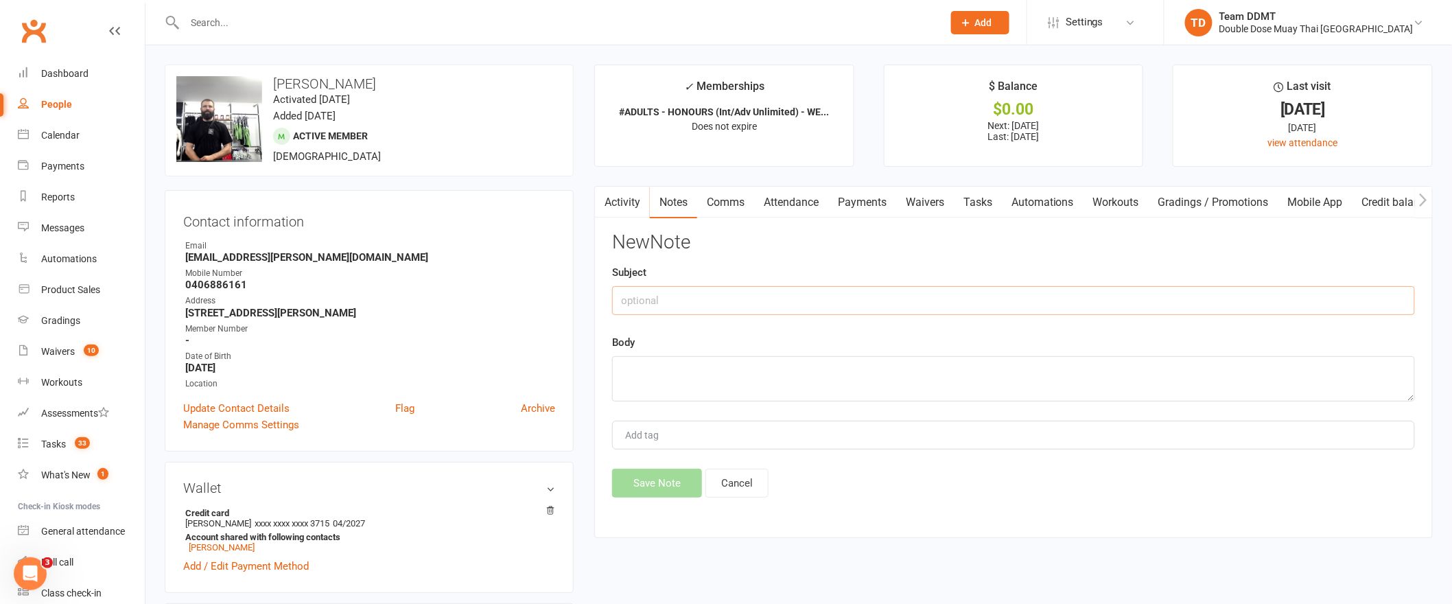
click at [1273, 289] on input "text" at bounding box center [1013, 300] width 803 height 29
type input "TEXT MESSAGE - sharni"
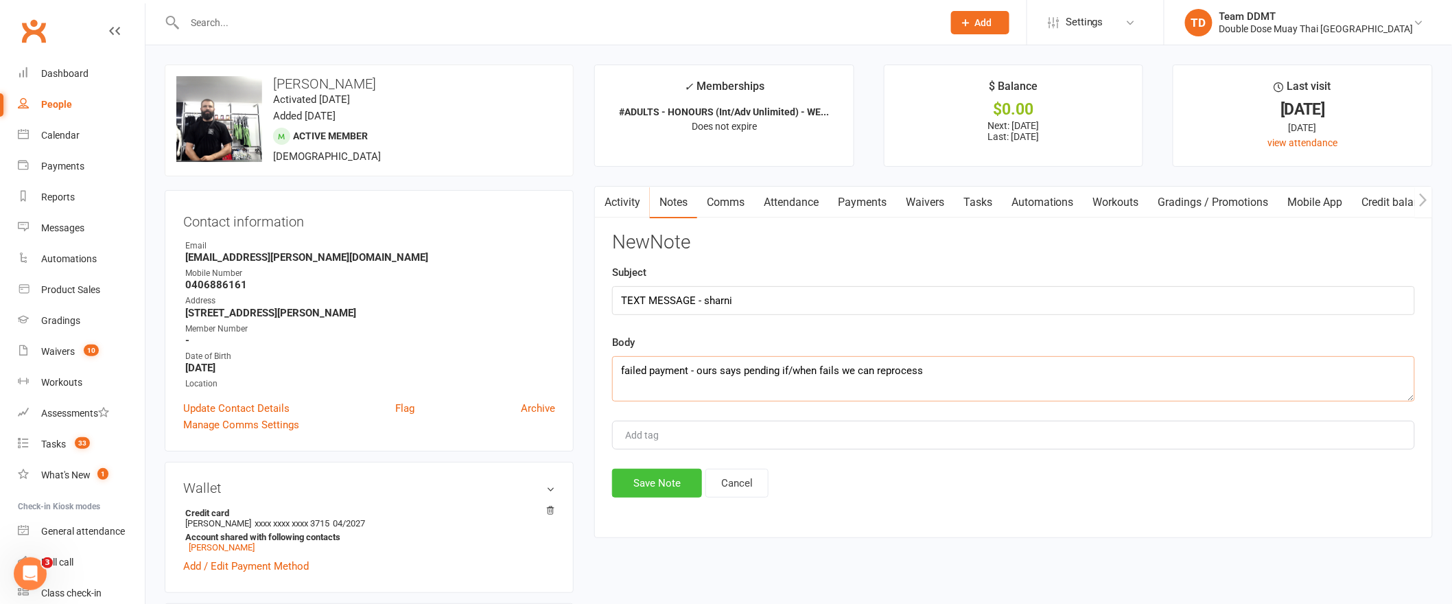
type textarea "failed payment - ours says pending if/when fails we can reprocess"
click at [649, 480] on button "Save Note" at bounding box center [657, 483] width 90 height 29
